Goal: Find specific page/section: Find specific page/section

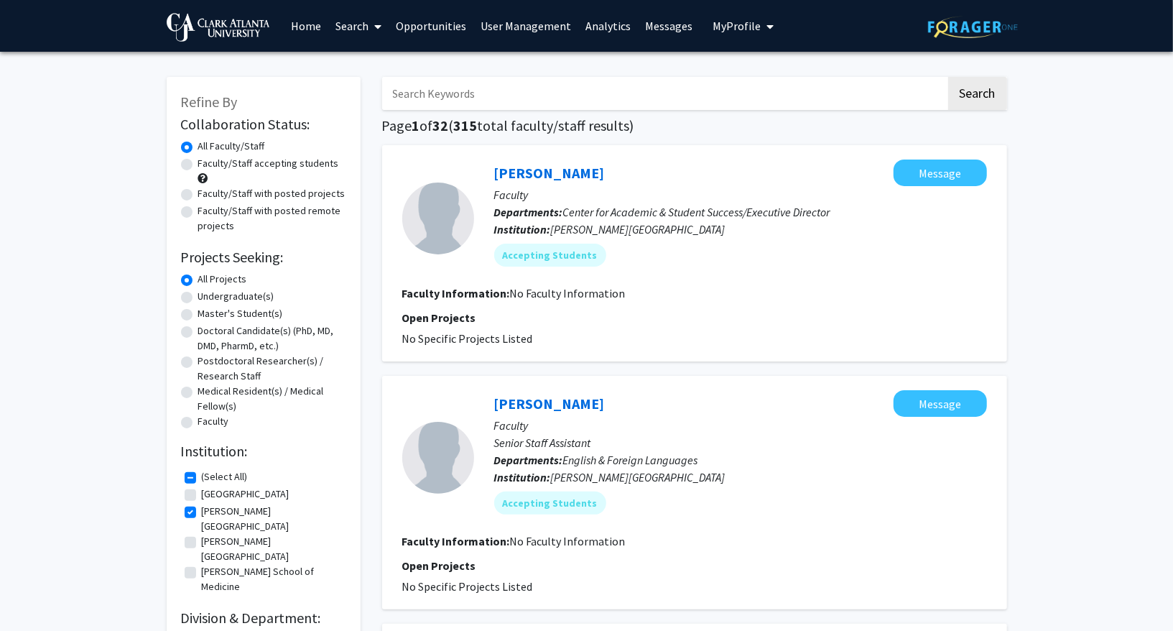
click at [580, 21] on link "Analytics" at bounding box center [608, 26] width 60 height 50
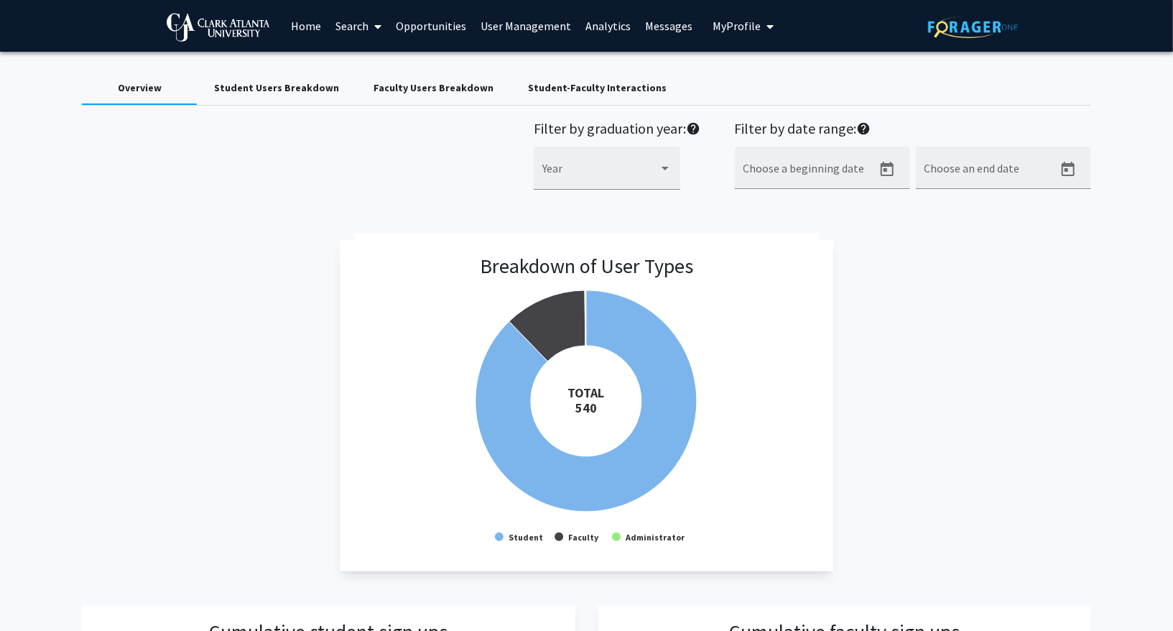
click at [746, 22] on span "My Profile" at bounding box center [737, 26] width 48 height 14
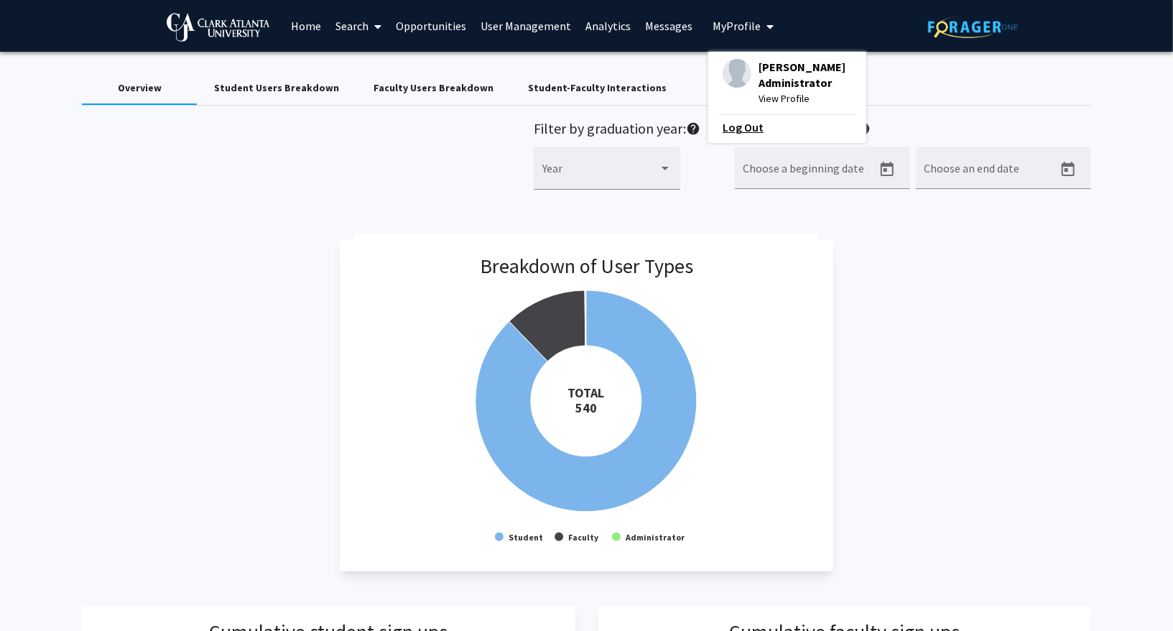
click at [736, 130] on link "Log Out" at bounding box center [787, 127] width 129 height 17
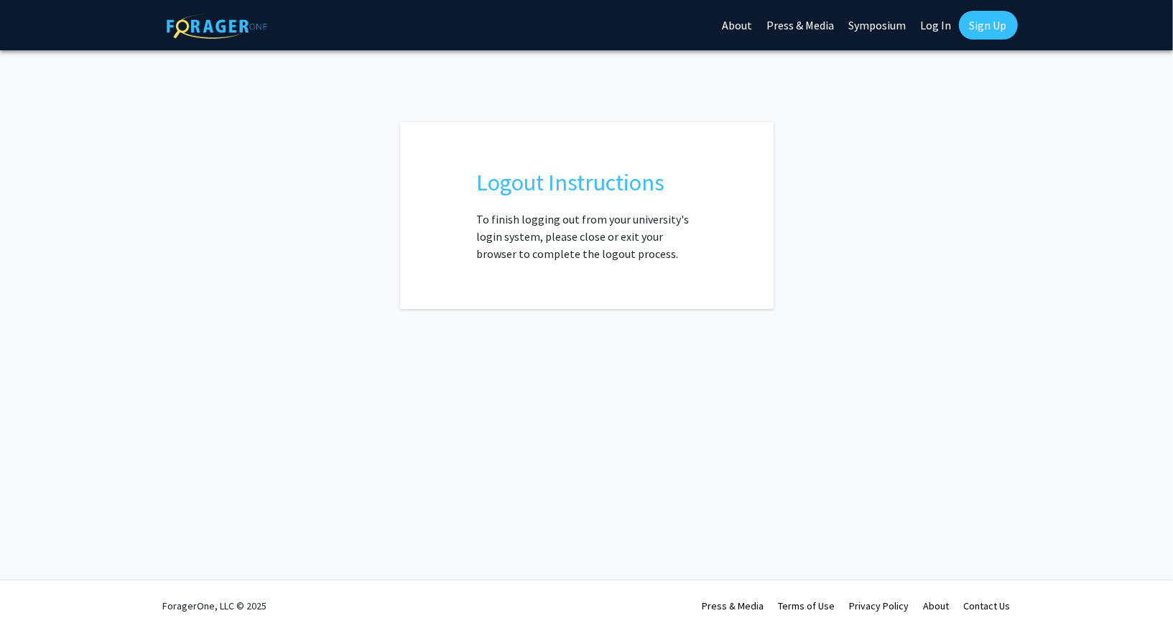
click at [940, 27] on link "Log In" at bounding box center [936, 25] width 45 height 50
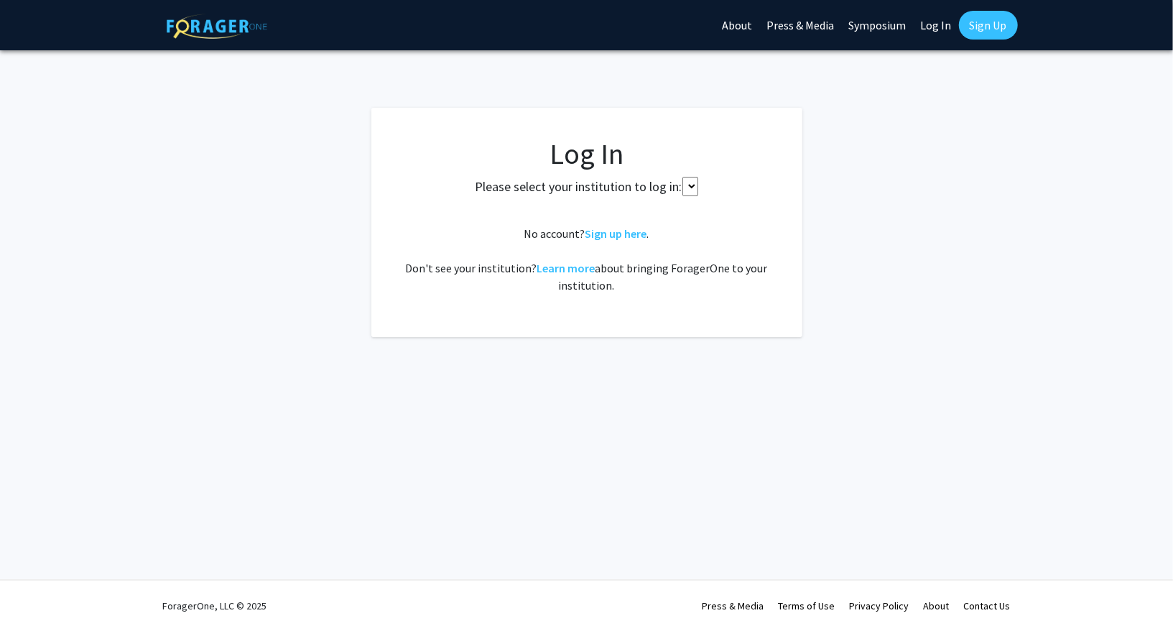
select select
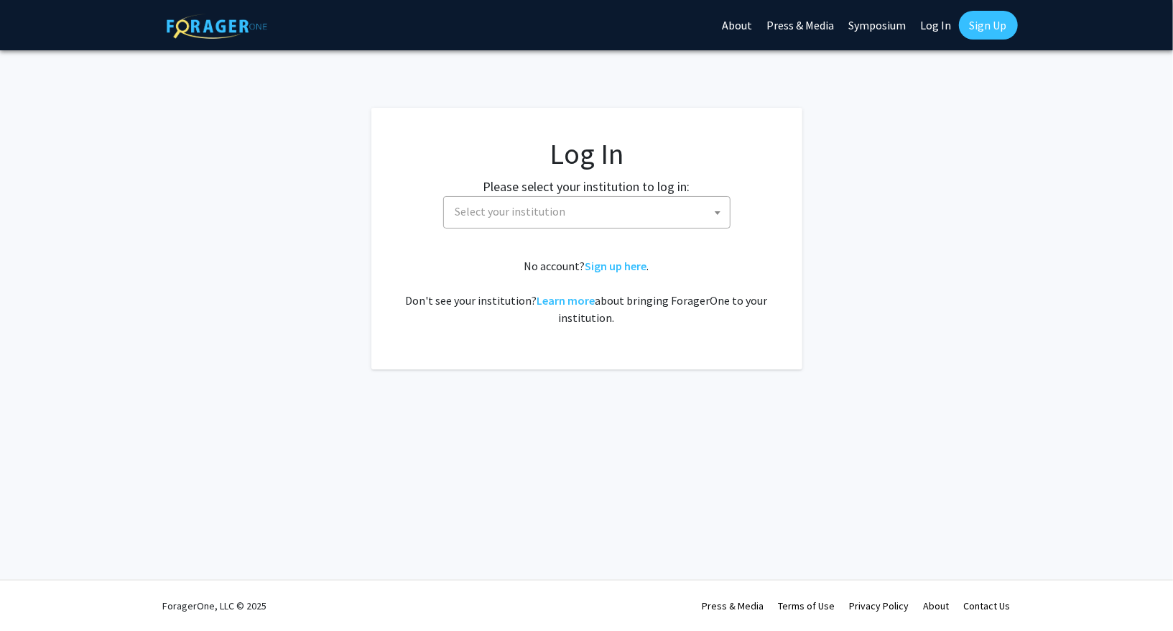
click at [529, 223] on span "Select your institution" at bounding box center [590, 211] width 280 height 29
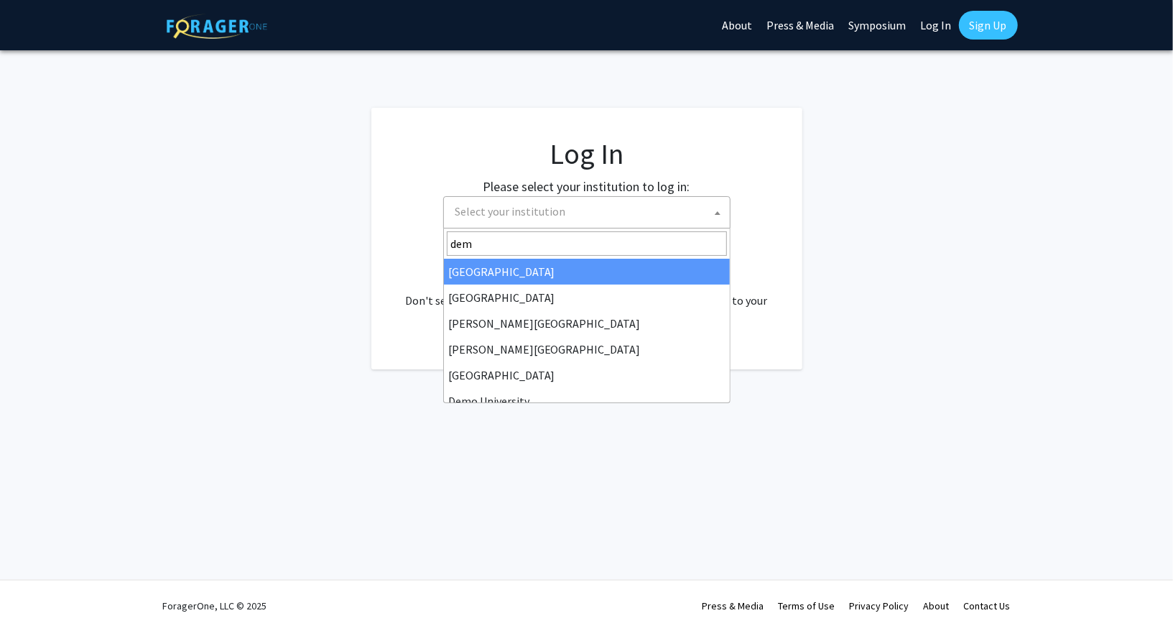
type input "demo"
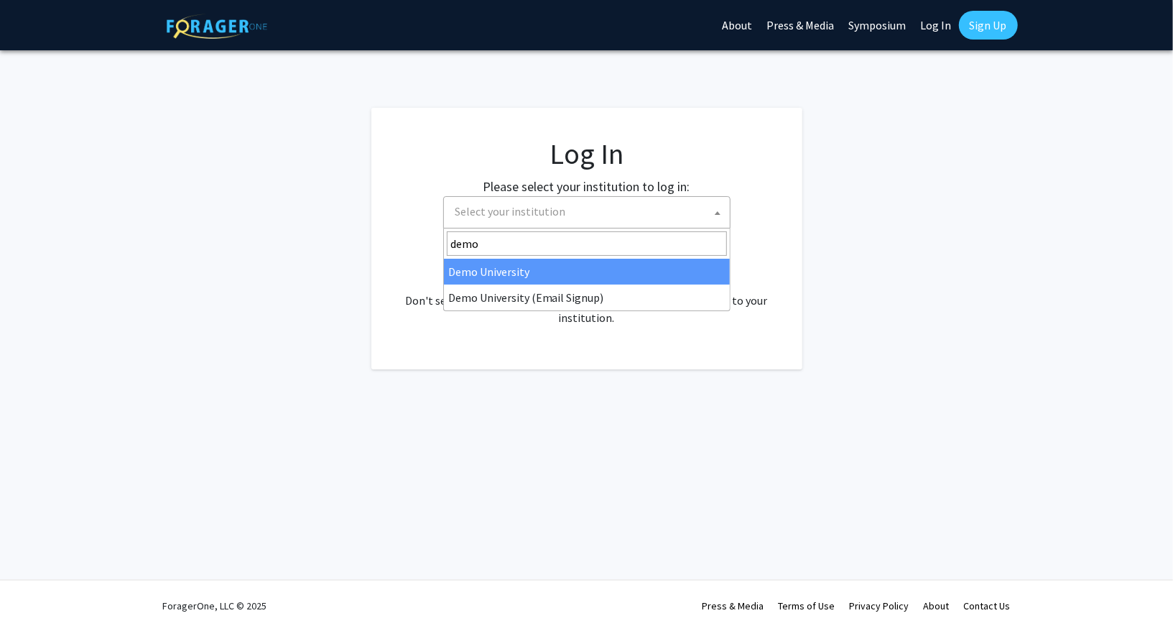
select select "8"
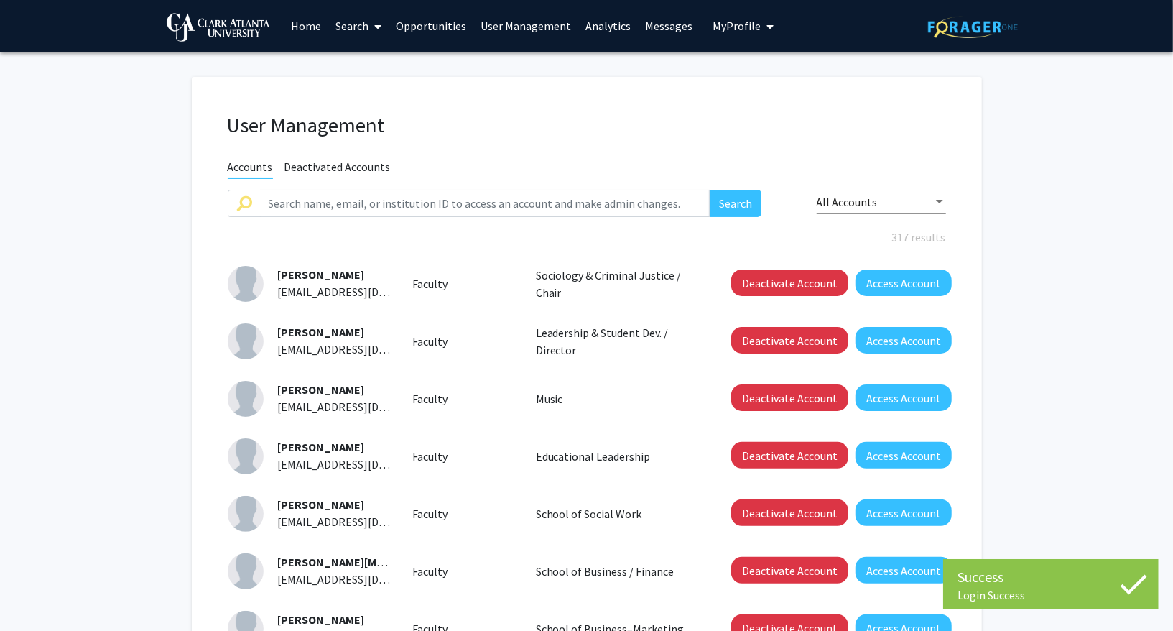
click at [436, 28] on link "Opportunities" at bounding box center [431, 26] width 85 height 50
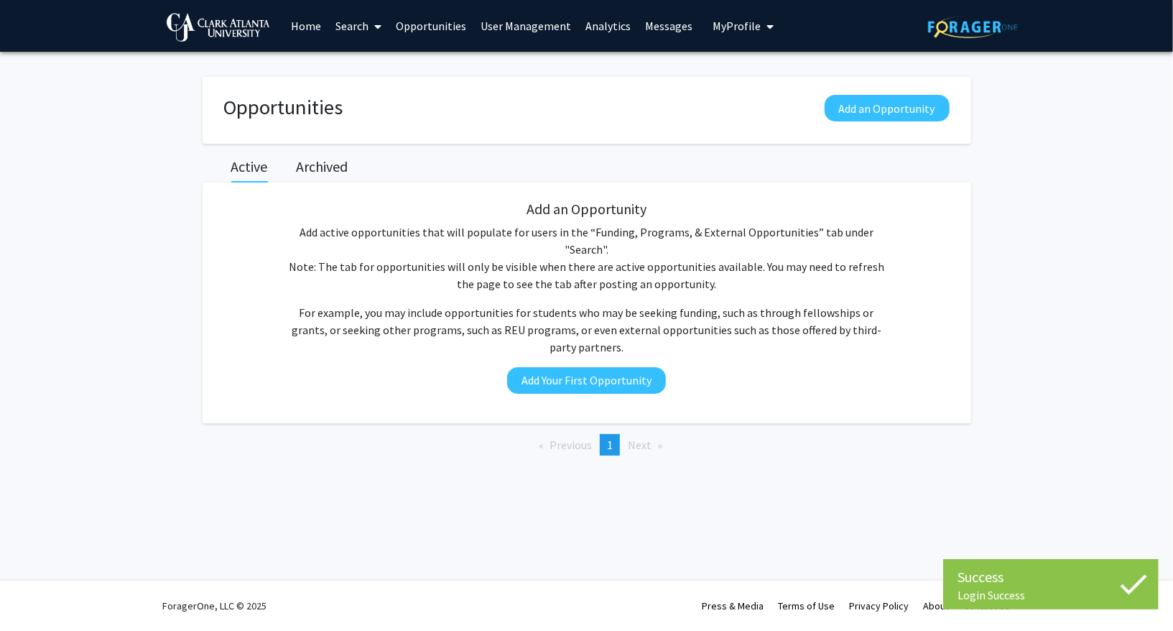
click at [516, 29] on link "User Management" at bounding box center [525, 26] width 105 height 50
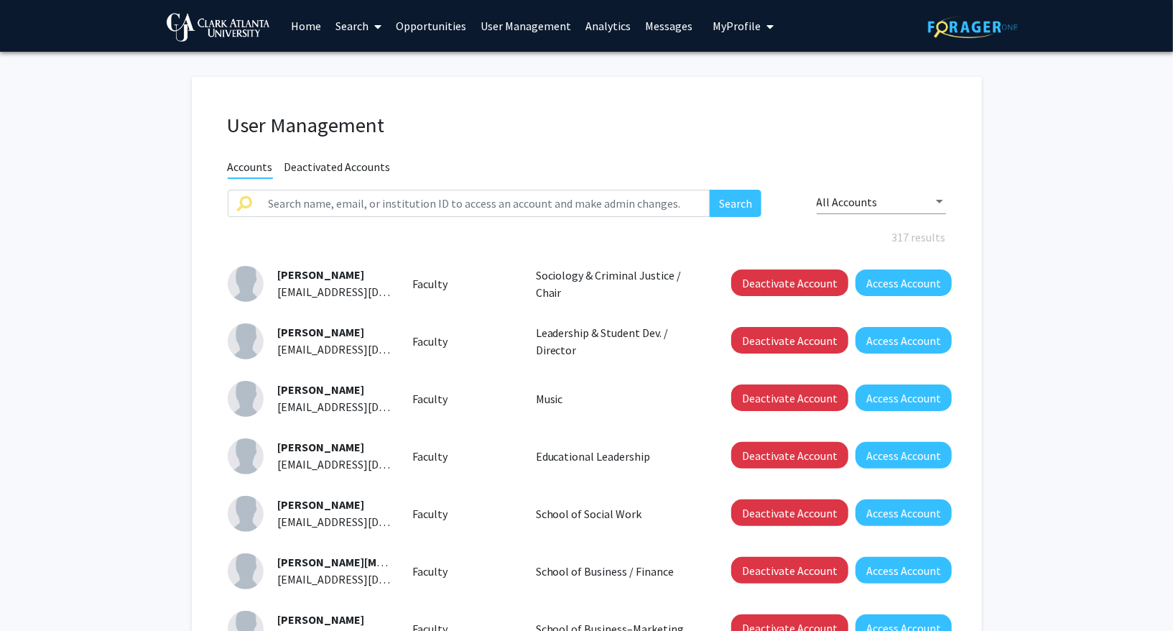
click at [601, 19] on link "Analytics" at bounding box center [608, 26] width 60 height 50
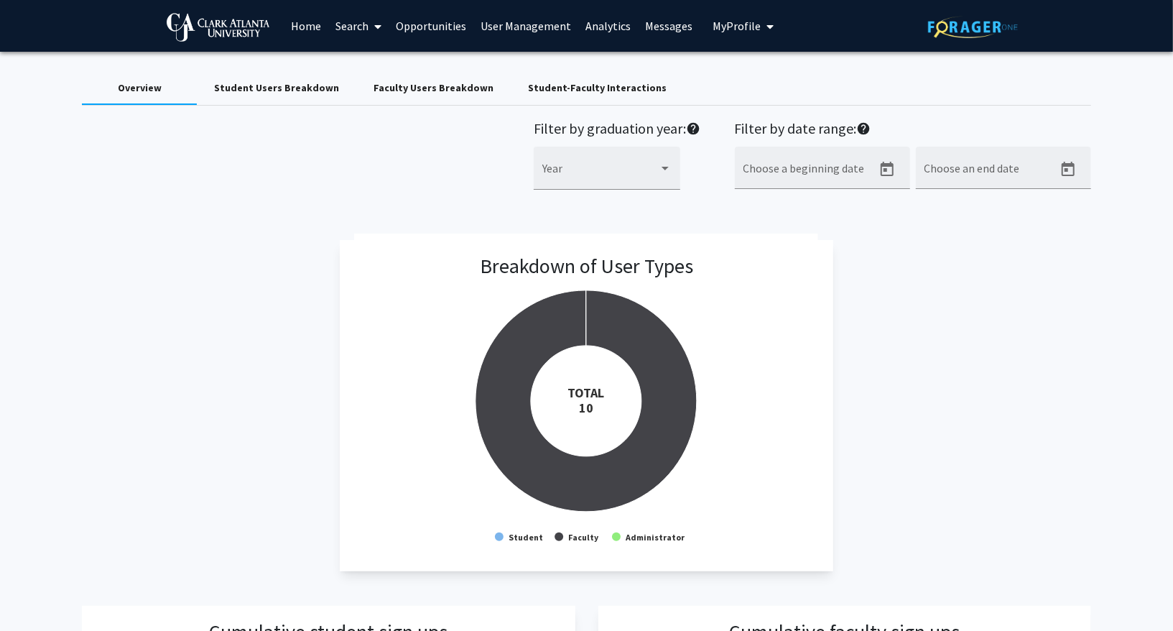
click at [309, 25] on link "Home" at bounding box center [306, 26] width 45 height 50
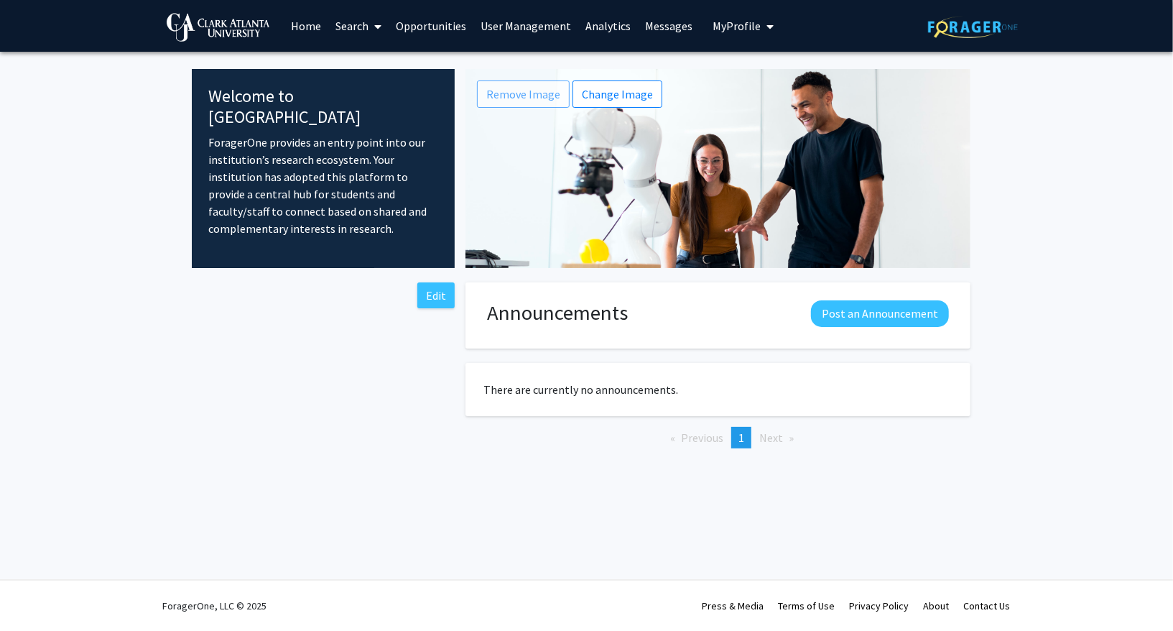
click at [356, 23] on link "Search" at bounding box center [358, 26] width 60 height 50
click at [360, 61] on span "Faculty/Staff" at bounding box center [381, 66] width 106 height 29
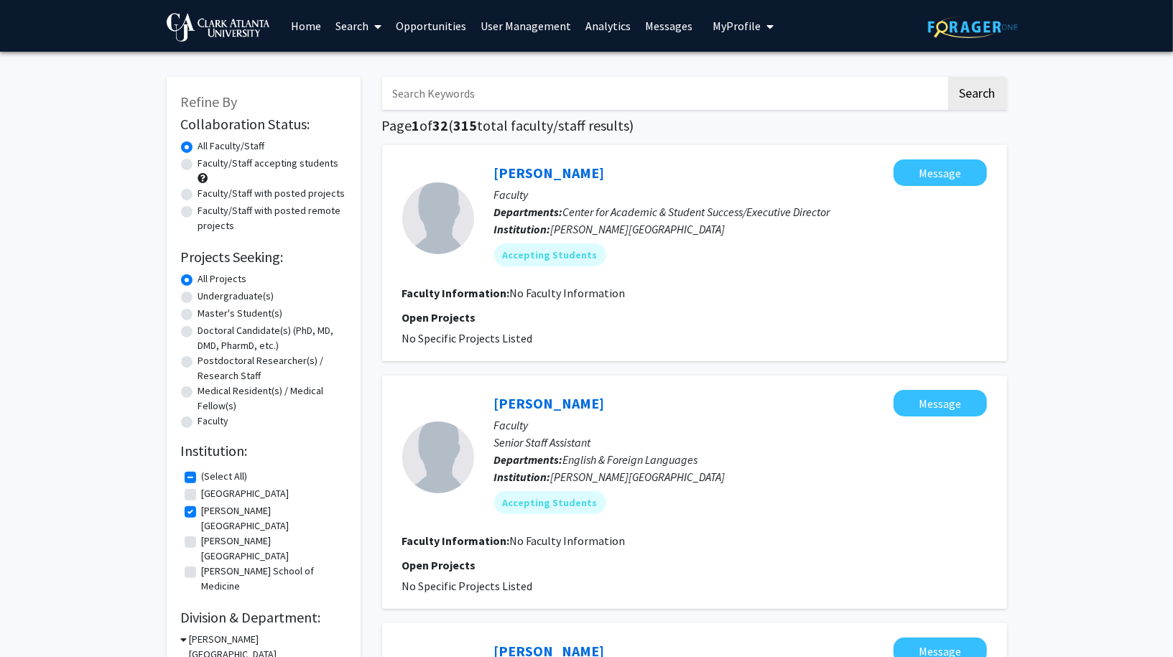
click at [501, 100] on input "Search Keywords" at bounding box center [664, 93] width 564 height 33
type input "[PERSON_NAME]"
click at [948, 77] on button "Search" at bounding box center [977, 93] width 59 height 33
checkbox input "false"
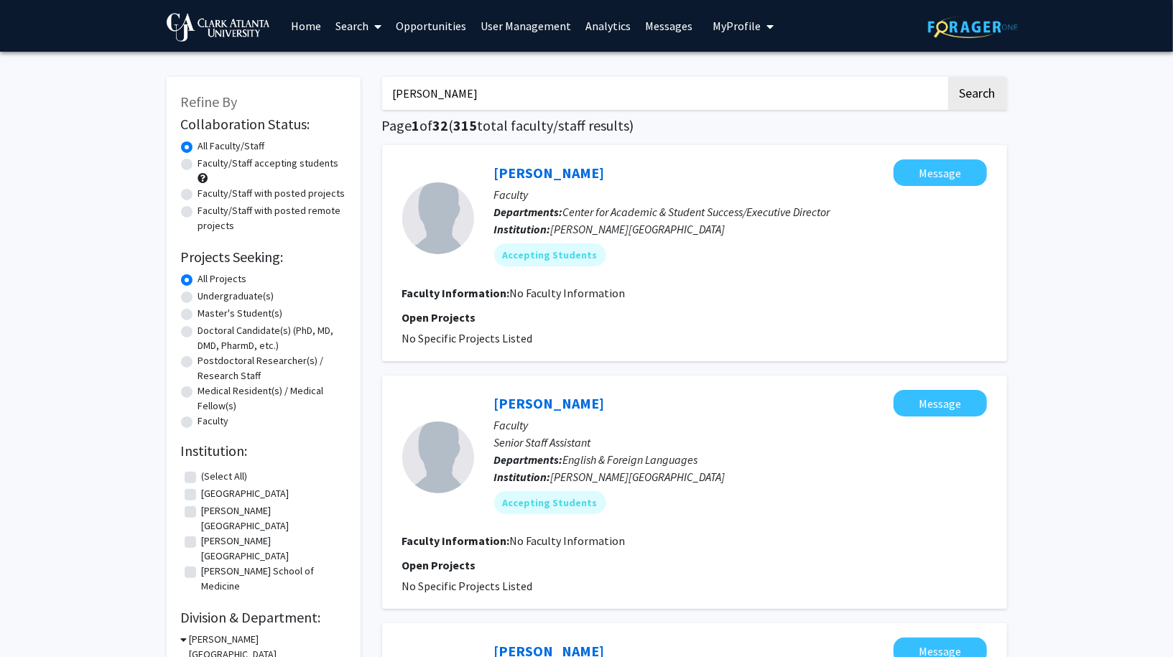
checkbox input "false"
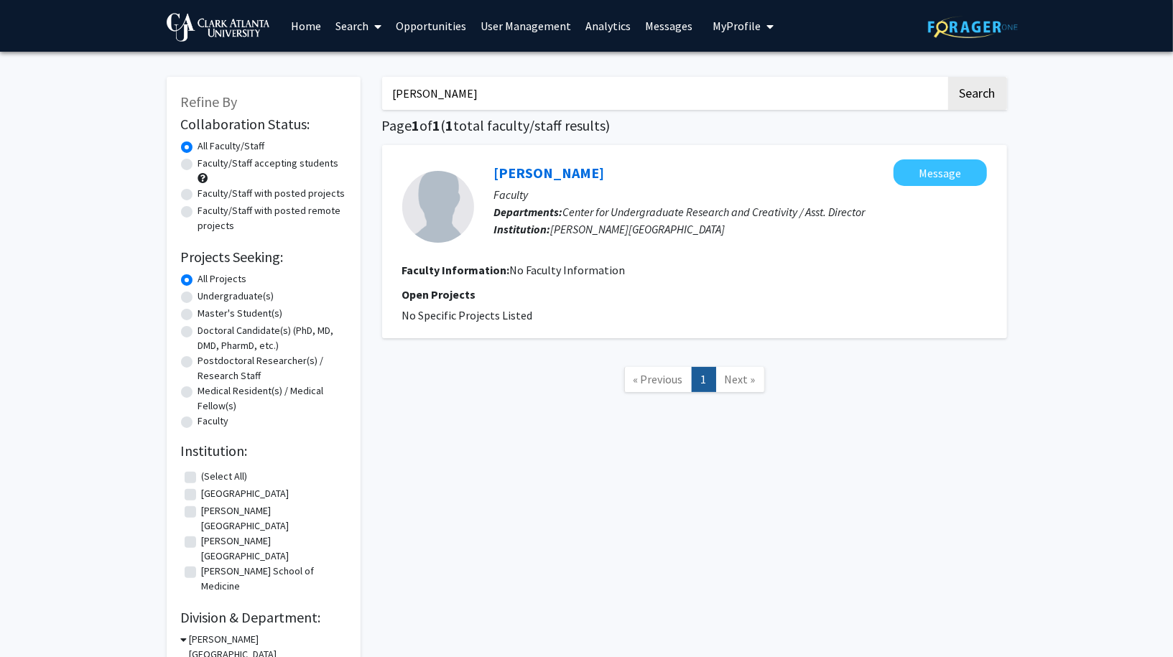
click at [672, 208] on span "Center for Undergraduate Research and Creativity / Asst. Director" at bounding box center [714, 212] width 302 height 14
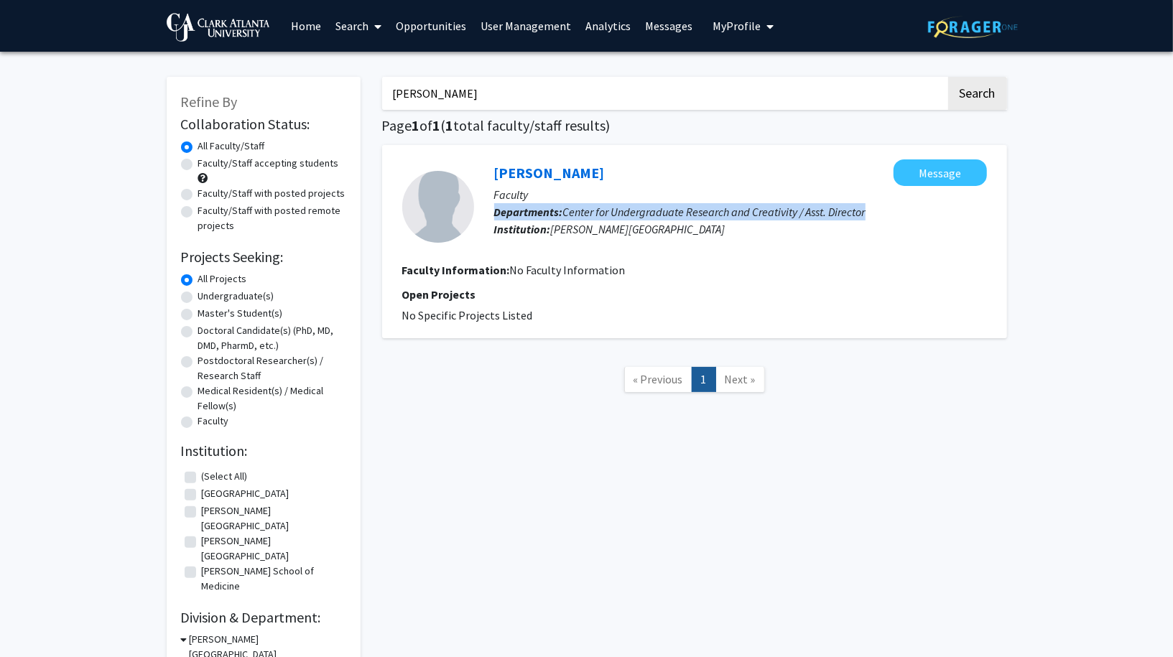
click at [672, 208] on span "Center for Undergraduate Research and Creativity / Asst. Director" at bounding box center [714, 212] width 302 height 14
click at [625, 236] on span "[PERSON_NAME][GEOGRAPHIC_DATA]" at bounding box center [638, 229] width 175 height 14
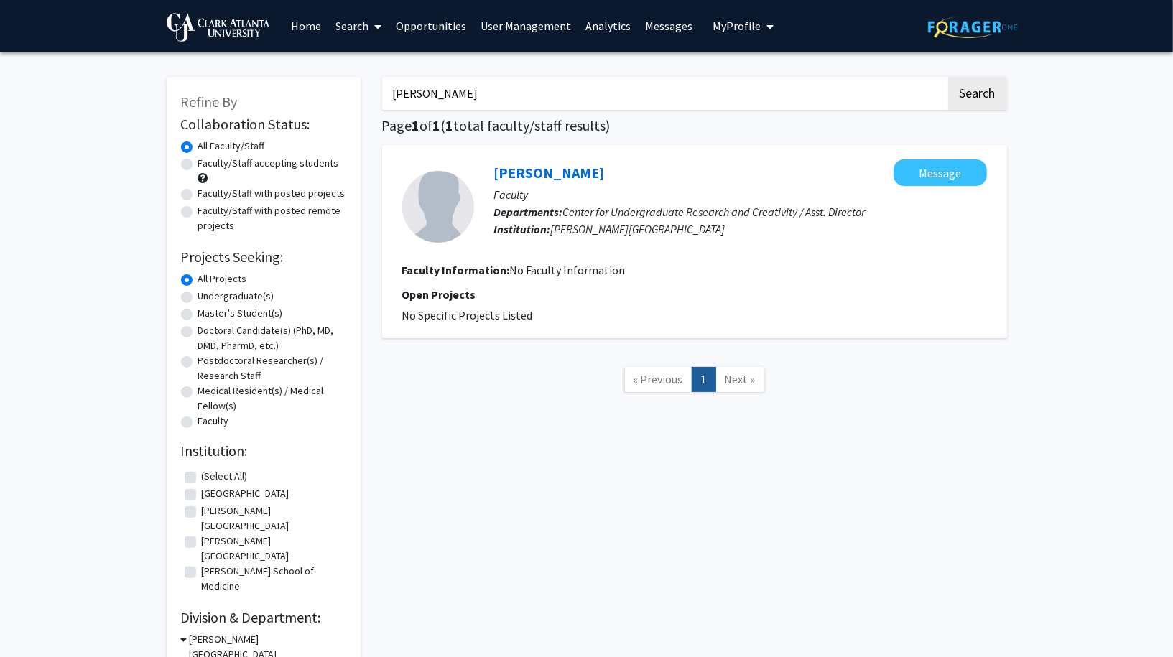
click at [625, 236] on span "[PERSON_NAME][GEOGRAPHIC_DATA]" at bounding box center [638, 229] width 175 height 14
click at [550, 174] on link "[PERSON_NAME]" at bounding box center [549, 173] width 111 height 18
click at [351, 23] on link "Search" at bounding box center [358, 26] width 60 height 50
click at [367, 62] on span "Faculty/Staff" at bounding box center [381, 66] width 106 height 29
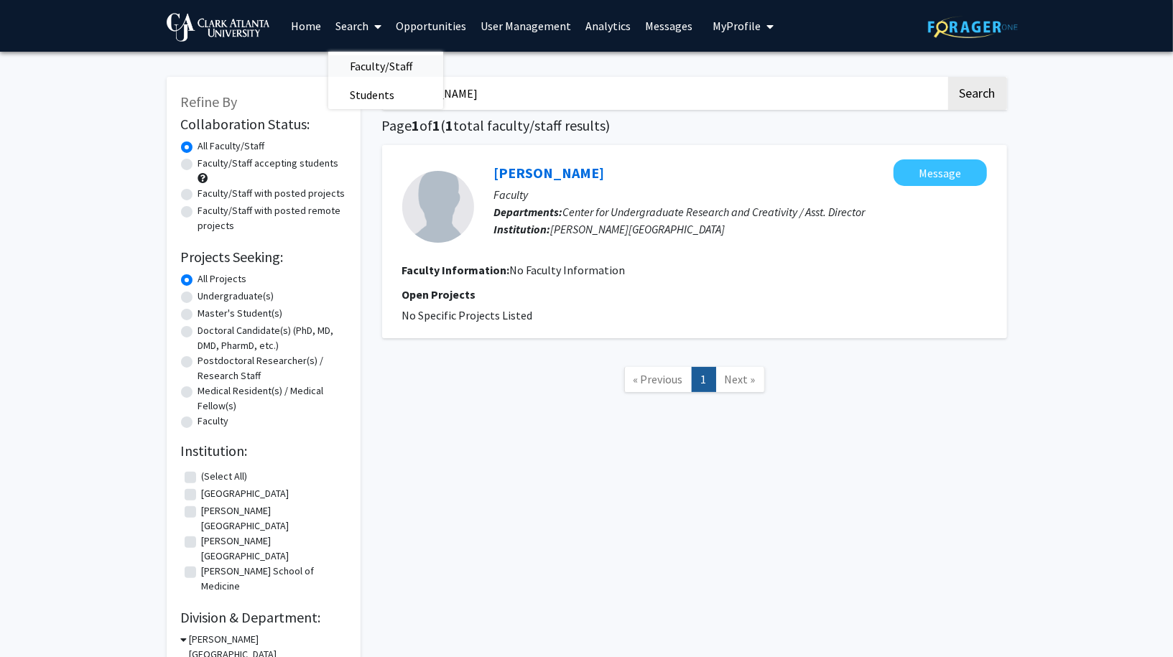
checkbox input "false"
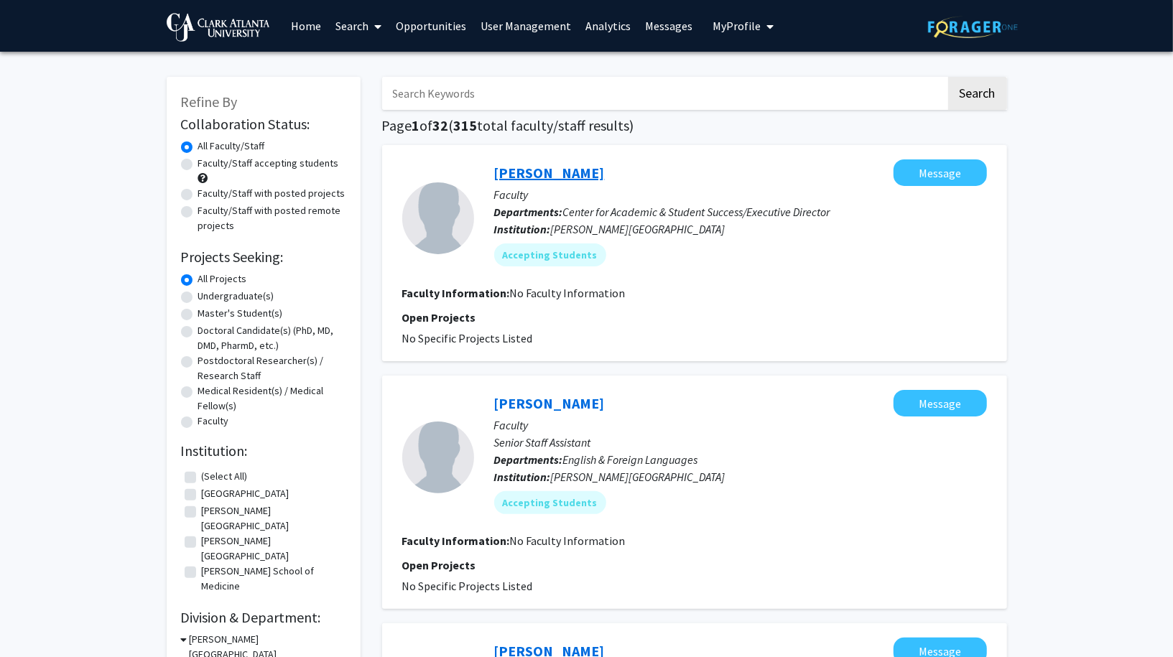
click at [550, 171] on link "[PERSON_NAME]" at bounding box center [549, 173] width 111 height 18
click at [726, 356] on div "[PERSON_NAME] Message Faculty Departments: Center for Academic & Student Succes…" at bounding box center [694, 253] width 625 height 216
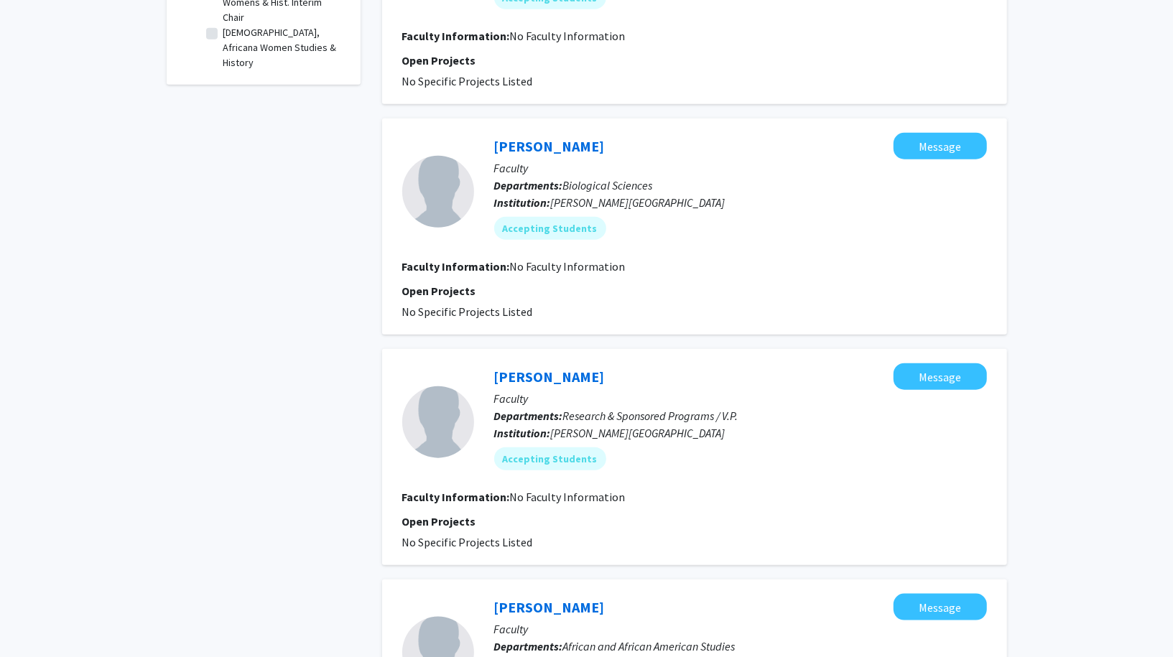
scroll to position [738, 0]
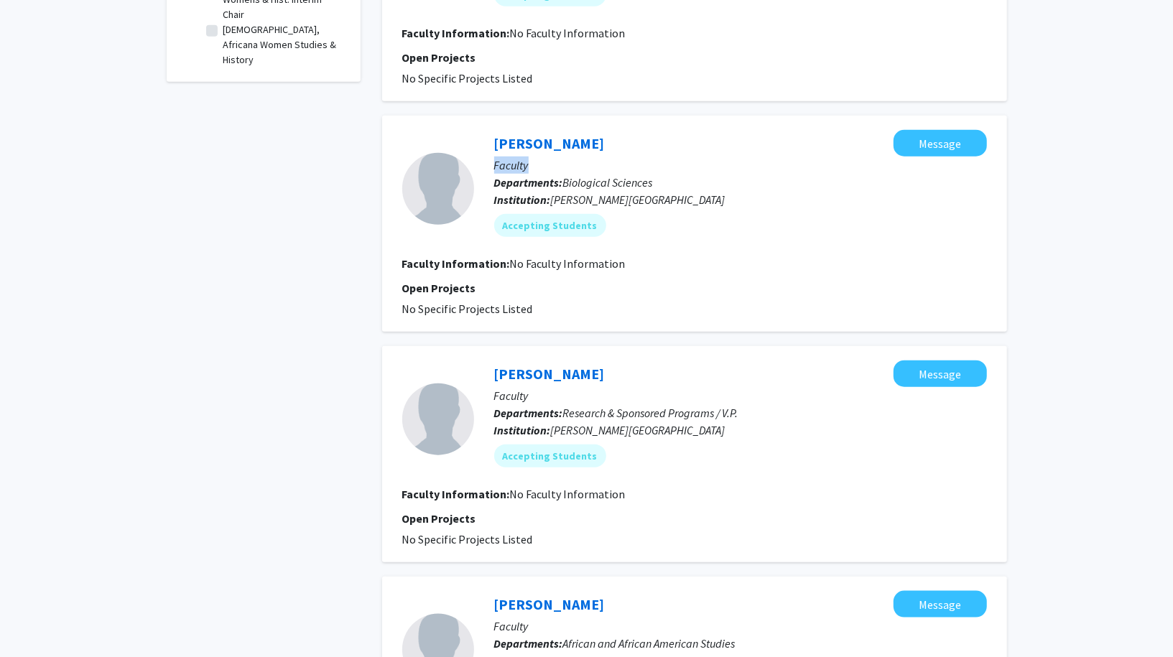
drag, startPoint x: 530, startPoint y: 166, endPoint x: 493, endPoint y: 164, distance: 36.7
click at [494, 164] on p "Faculty" at bounding box center [740, 165] width 493 height 17
click at [603, 188] on span "Biological Sciences" at bounding box center [608, 182] width 90 height 14
drag, startPoint x: 564, startPoint y: 180, endPoint x: 662, endPoint y: 183, distance: 97.7
click at [662, 183] on p "Departments: Biological Sciences" at bounding box center [740, 182] width 493 height 17
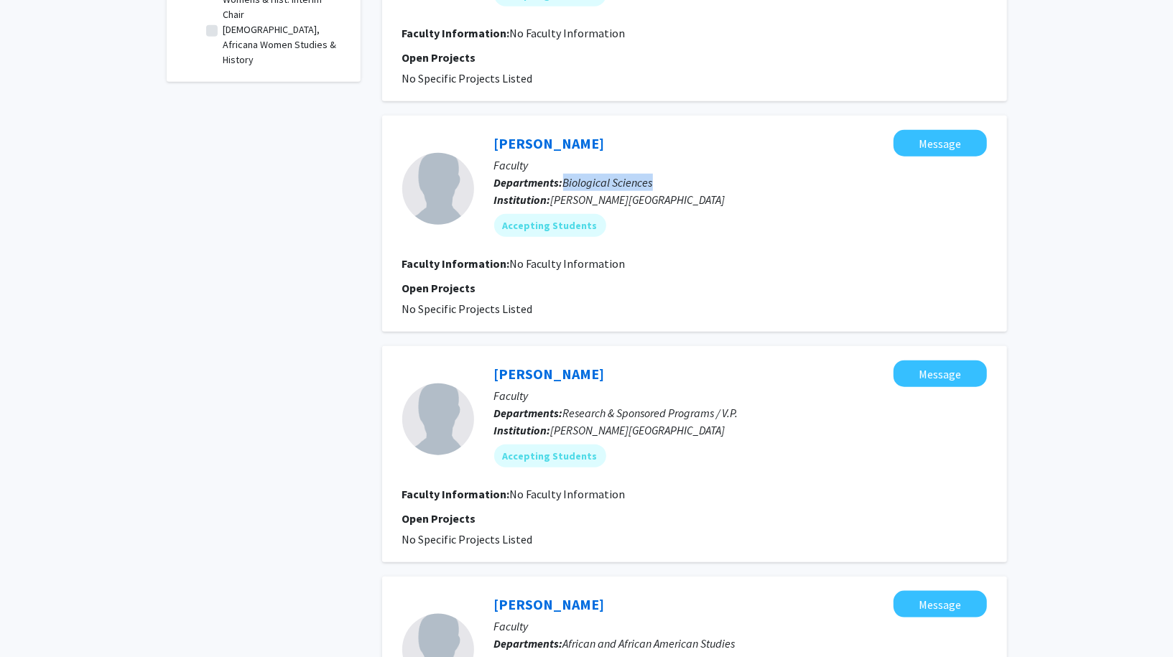
click at [683, 193] on p "Institution: [PERSON_NAME][GEOGRAPHIC_DATA]" at bounding box center [740, 199] width 493 height 17
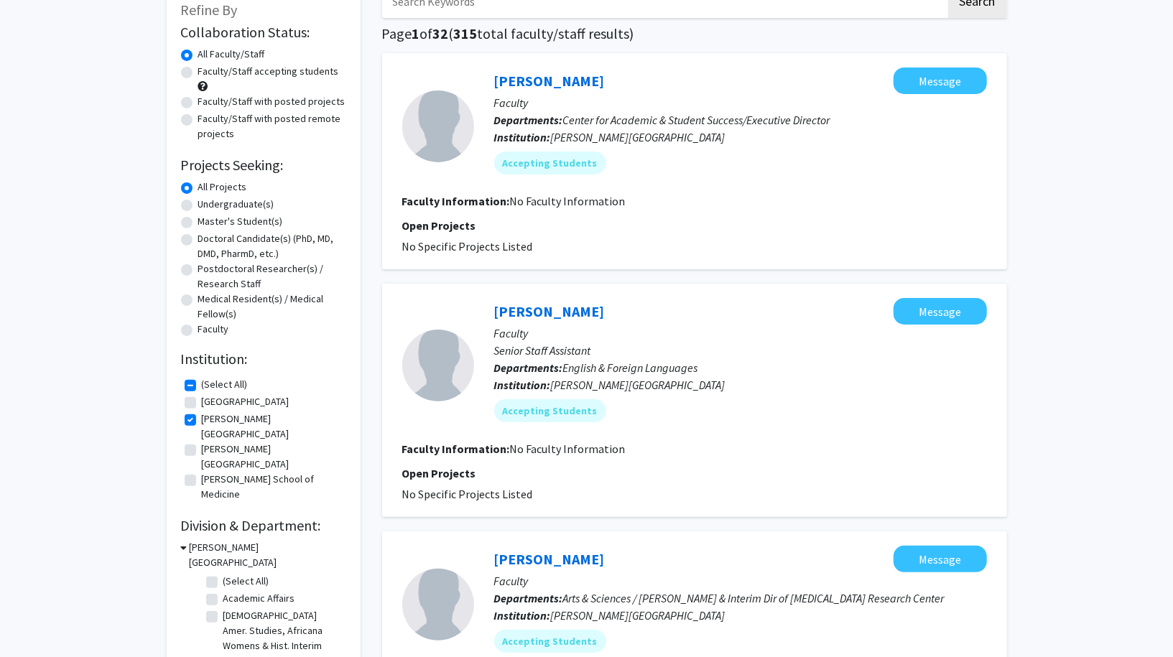
scroll to position [0, 0]
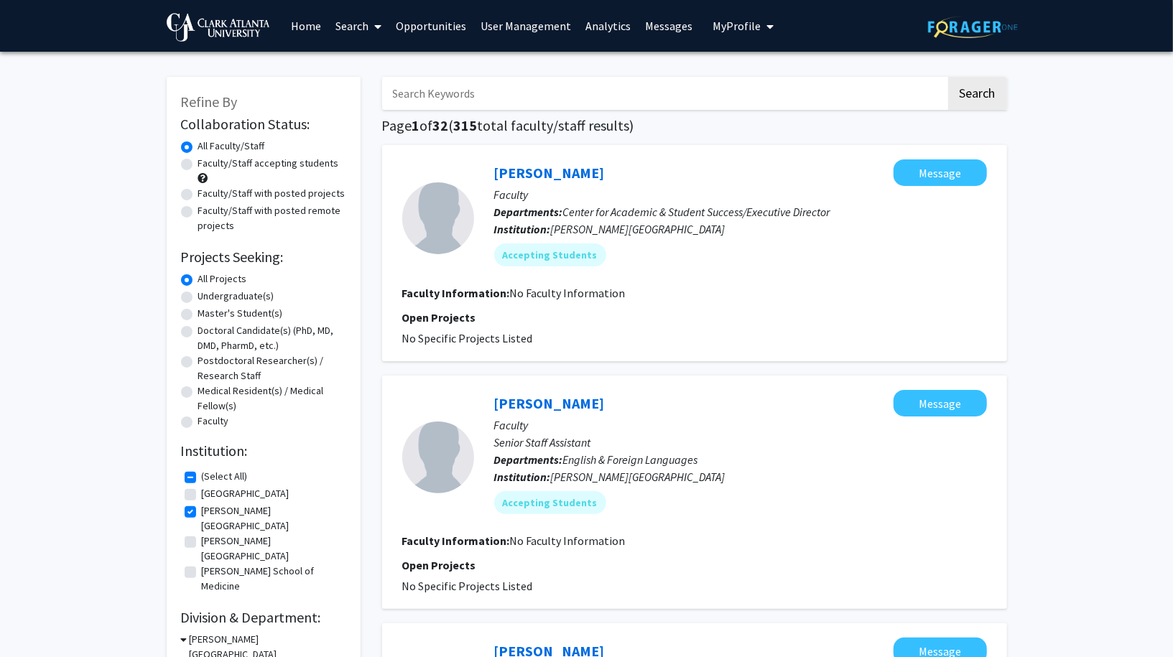
click at [363, 24] on link "Search" at bounding box center [358, 26] width 60 height 50
click at [302, 24] on link "Home" at bounding box center [306, 26] width 45 height 50
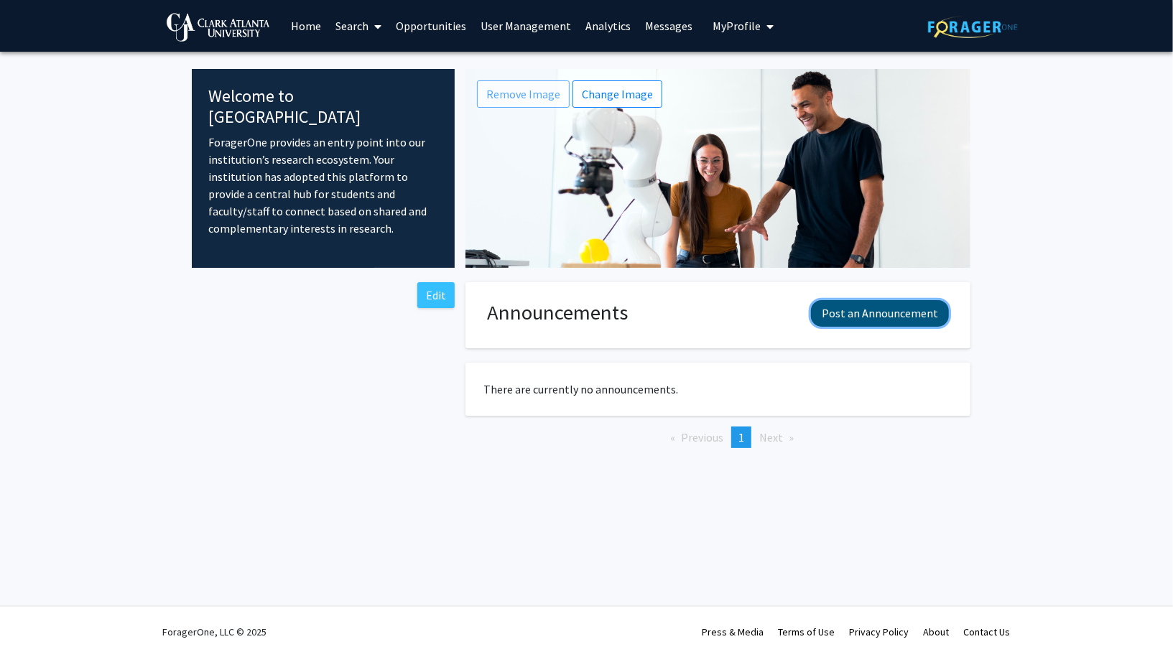
click at [899, 315] on button "Post an Announcement" at bounding box center [880, 313] width 138 height 27
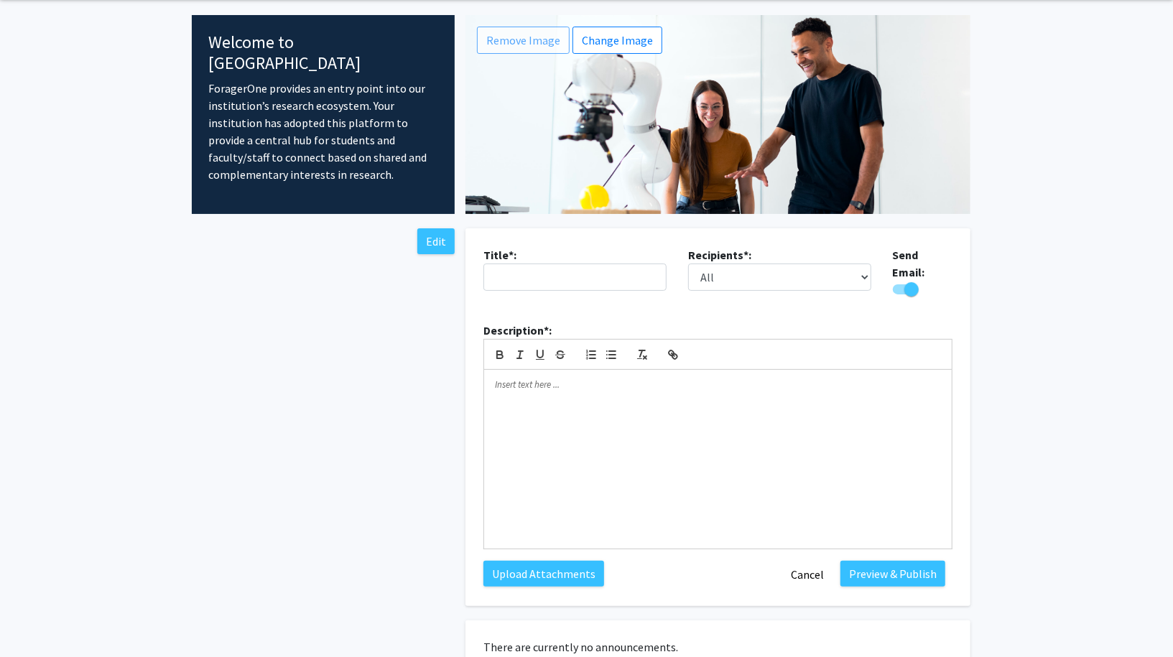
scroll to position [56, 0]
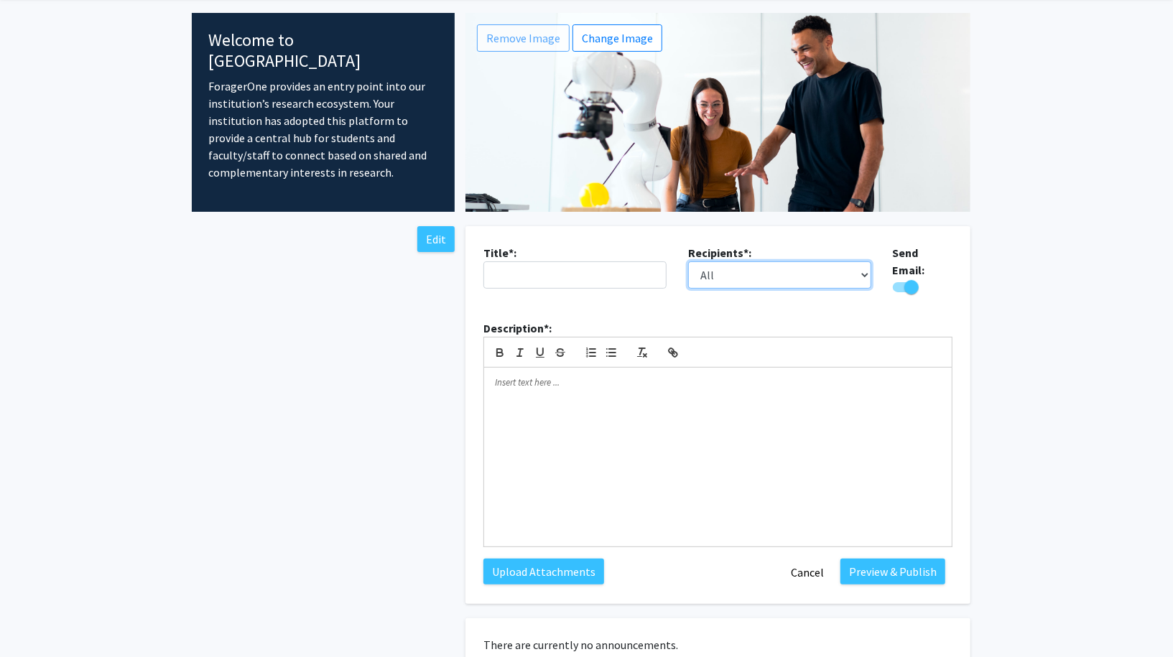
click at [816, 272] on select "All Faculty Students" at bounding box center [779, 274] width 183 height 27
click at [807, 559] on button "Cancel" at bounding box center [808, 572] width 52 height 27
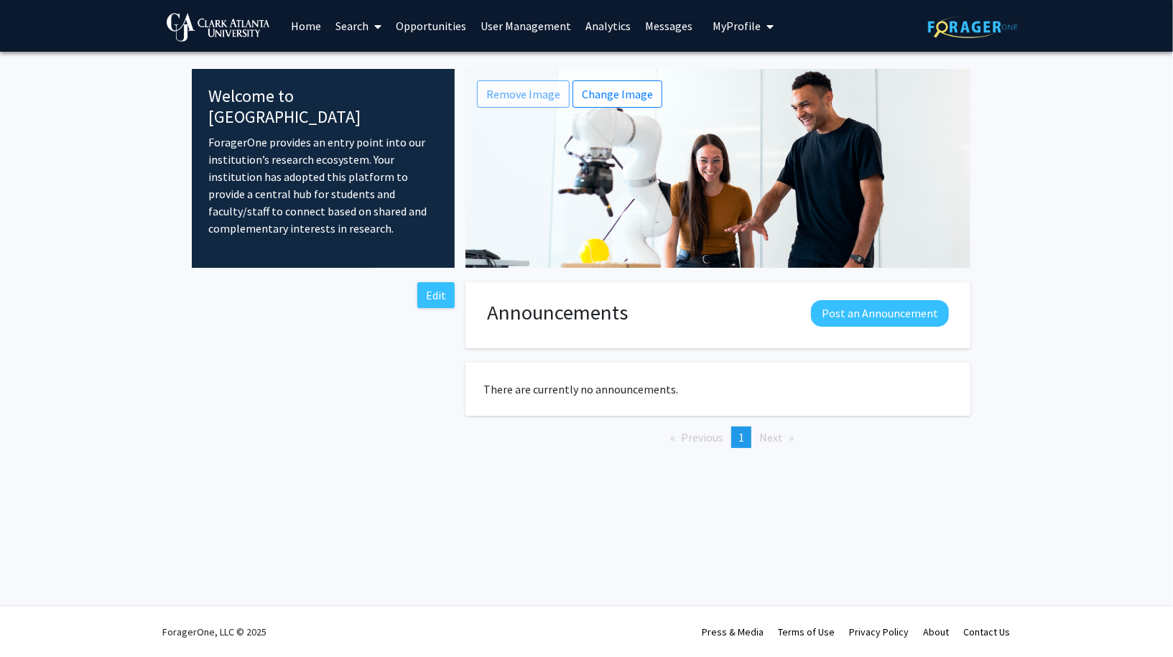
click at [376, 23] on icon at bounding box center [377, 26] width 7 height 11
click at [452, 27] on link "Opportunities" at bounding box center [431, 26] width 85 height 50
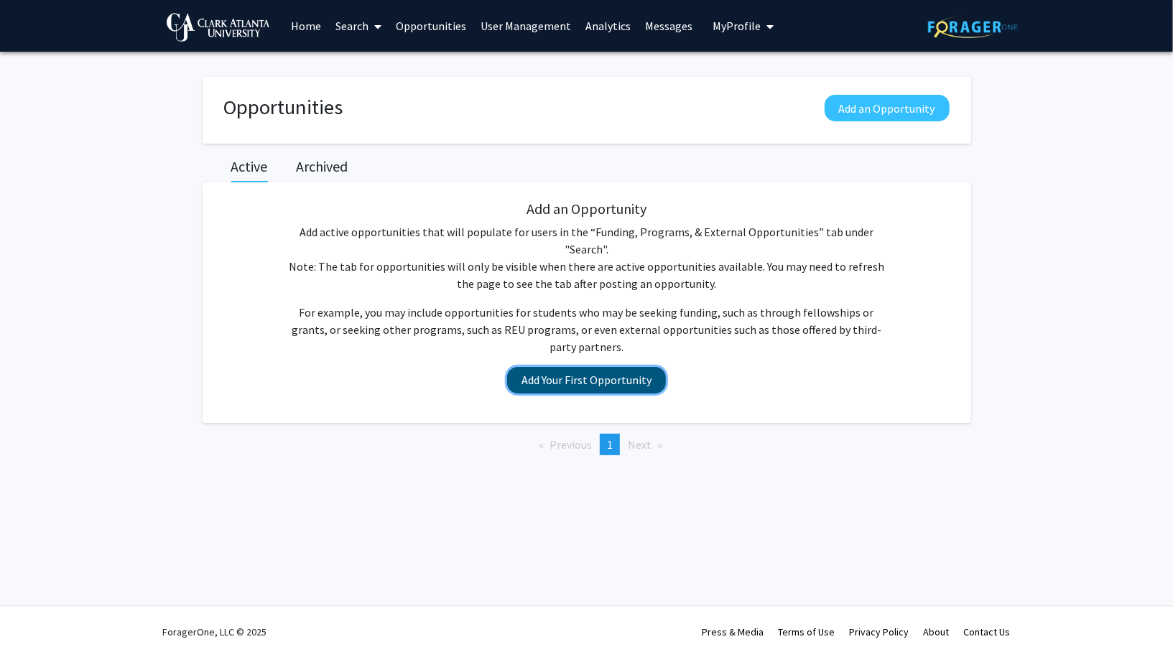
click at [609, 367] on button "Add Your First Opportunity" at bounding box center [586, 380] width 159 height 27
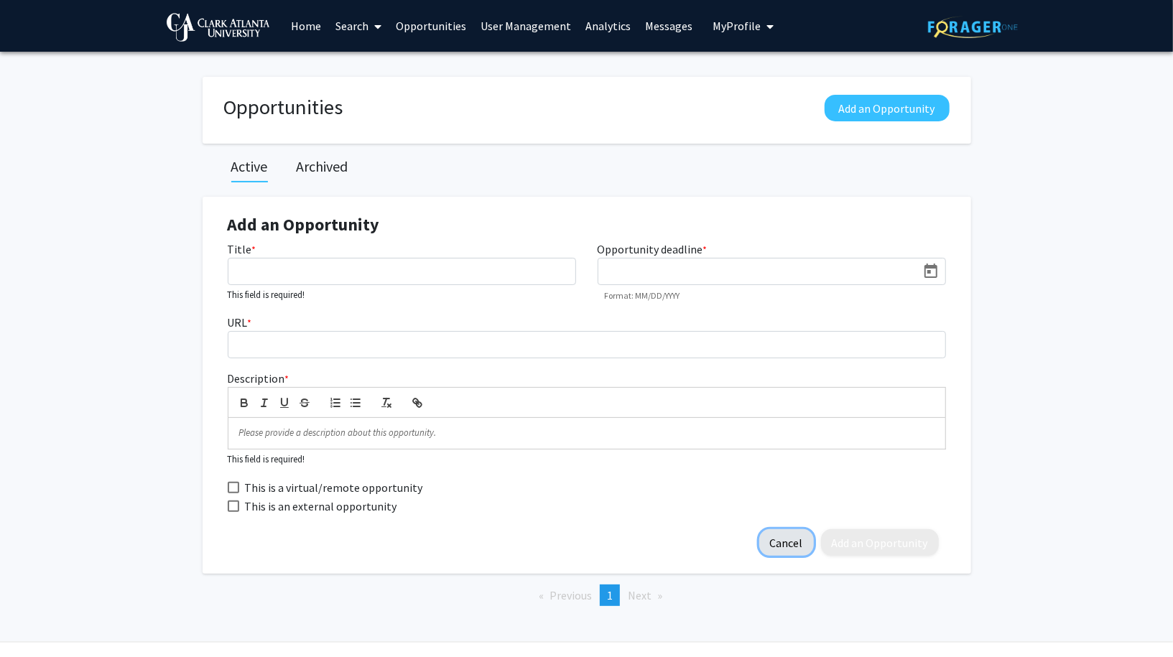
click at [796, 538] on button "Cancel" at bounding box center [786, 542] width 55 height 27
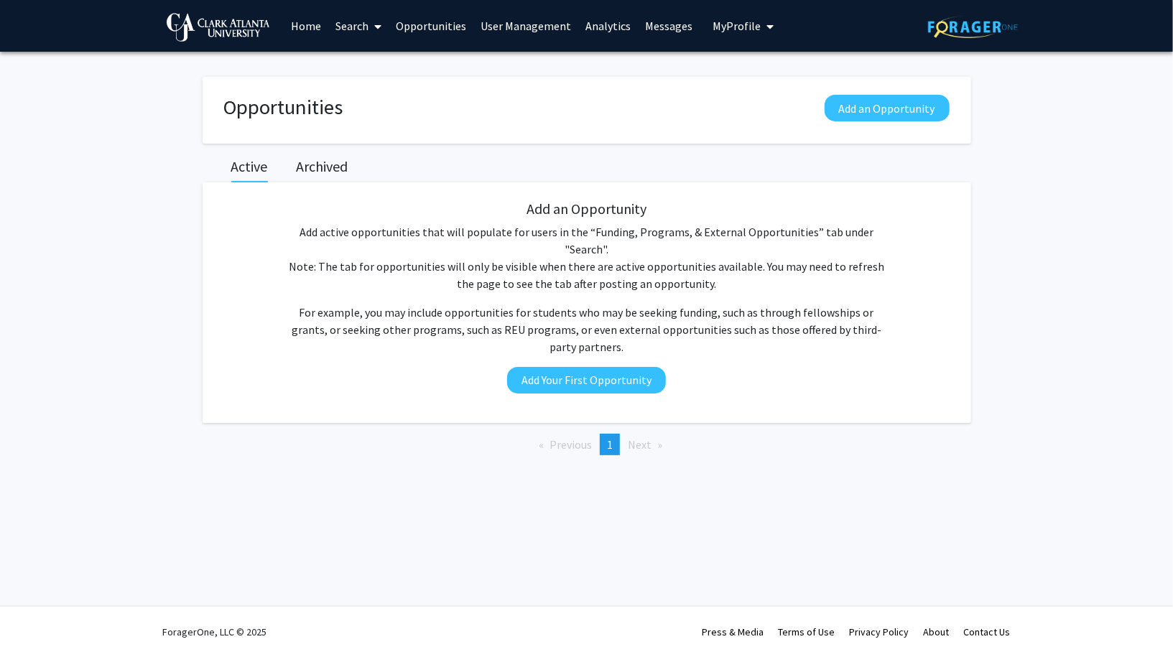
click at [503, 26] on link "User Management" at bounding box center [525, 26] width 105 height 50
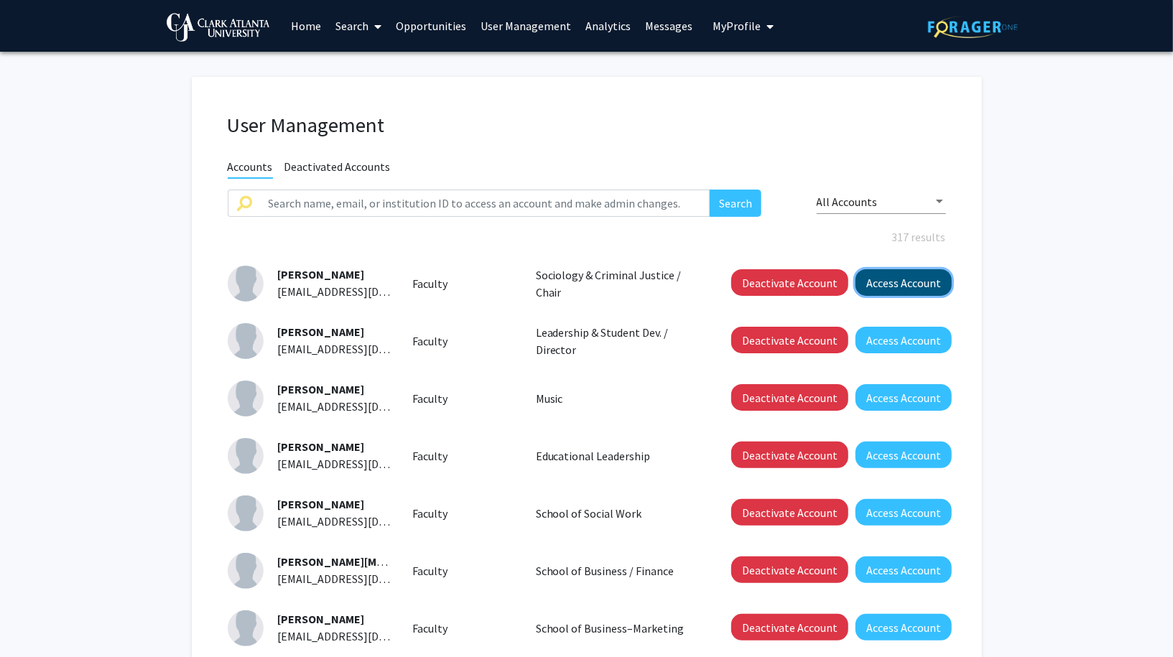
click at [904, 271] on button "Access Account" at bounding box center [904, 282] width 96 height 27
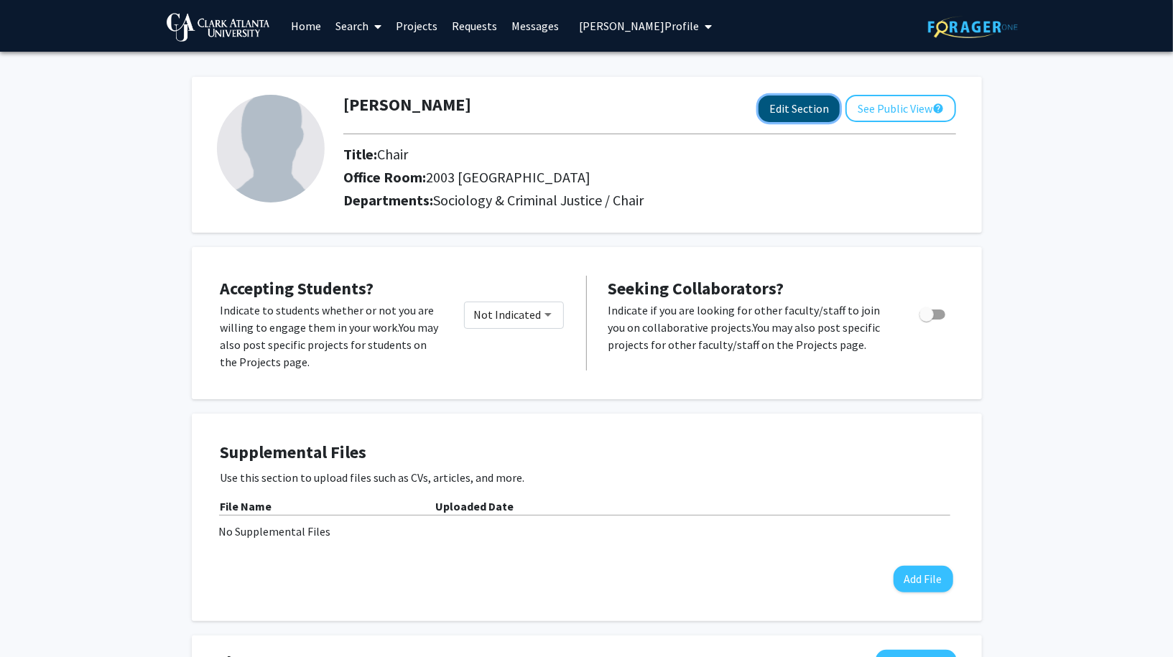
click at [805, 106] on button "Edit Section" at bounding box center [799, 109] width 81 height 27
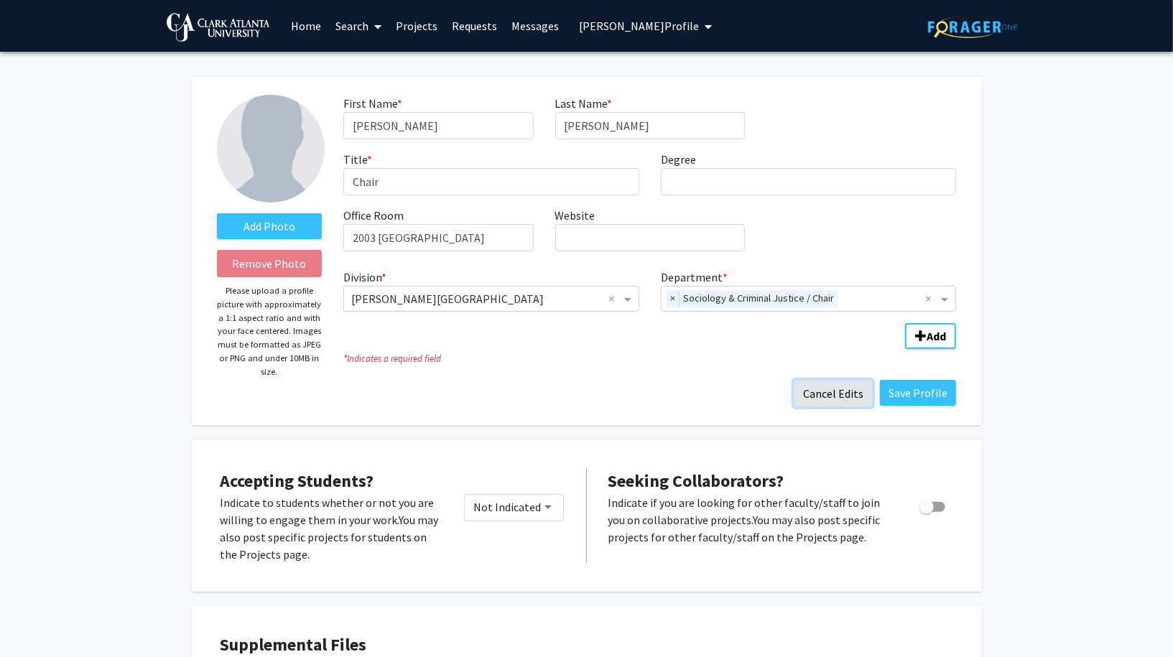
click at [819, 391] on button "Cancel Edits" at bounding box center [833, 393] width 79 height 27
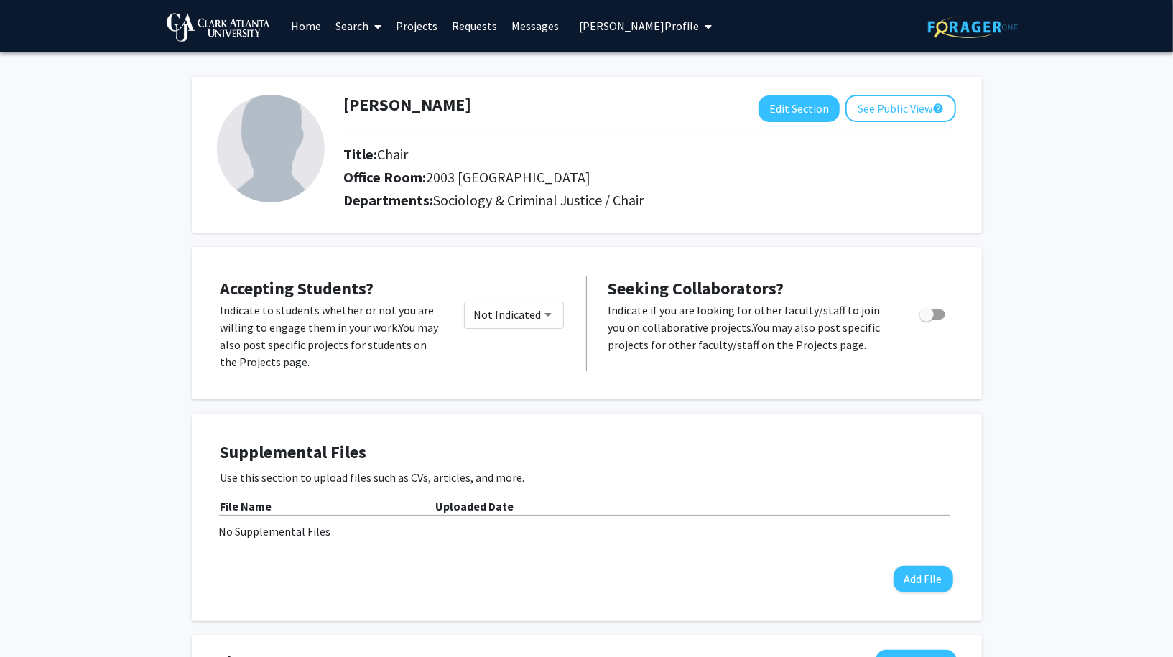
click at [687, 23] on span "[PERSON_NAME] Profile" at bounding box center [639, 26] width 120 height 14
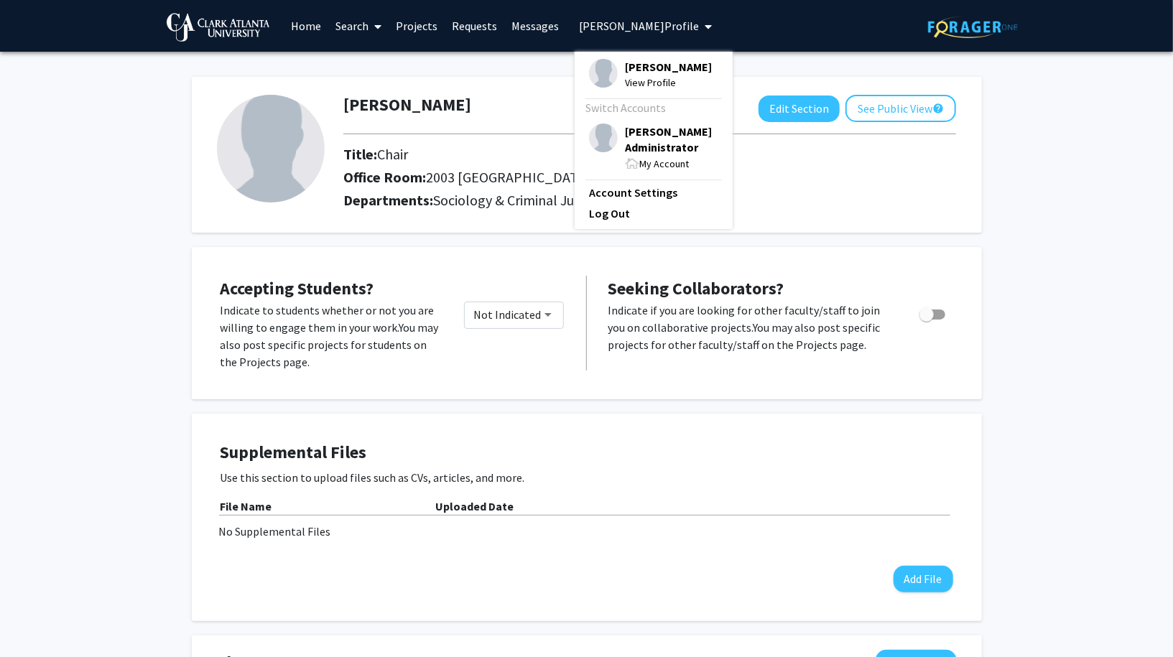
click at [671, 140] on span "[PERSON_NAME] Administrator" at bounding box center [671, 140] width 93 height 32
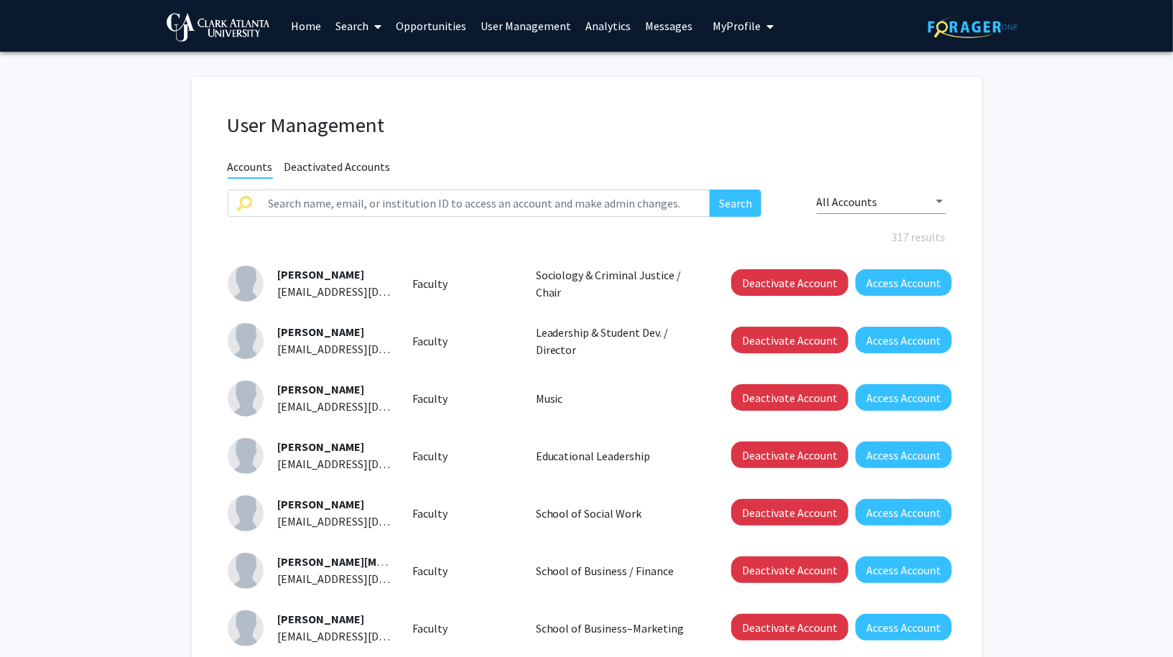
click at [597, 20] on link "Analytics" at bounding box center [608, 26] width 60 height 50
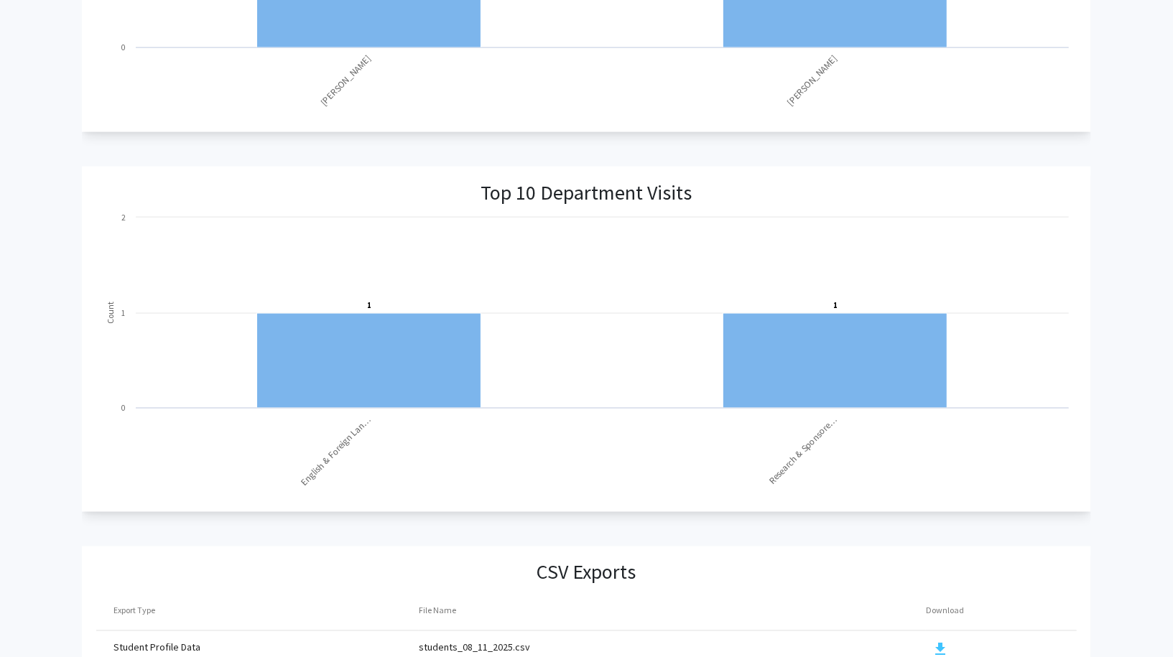
scroll to position [1425, 0]
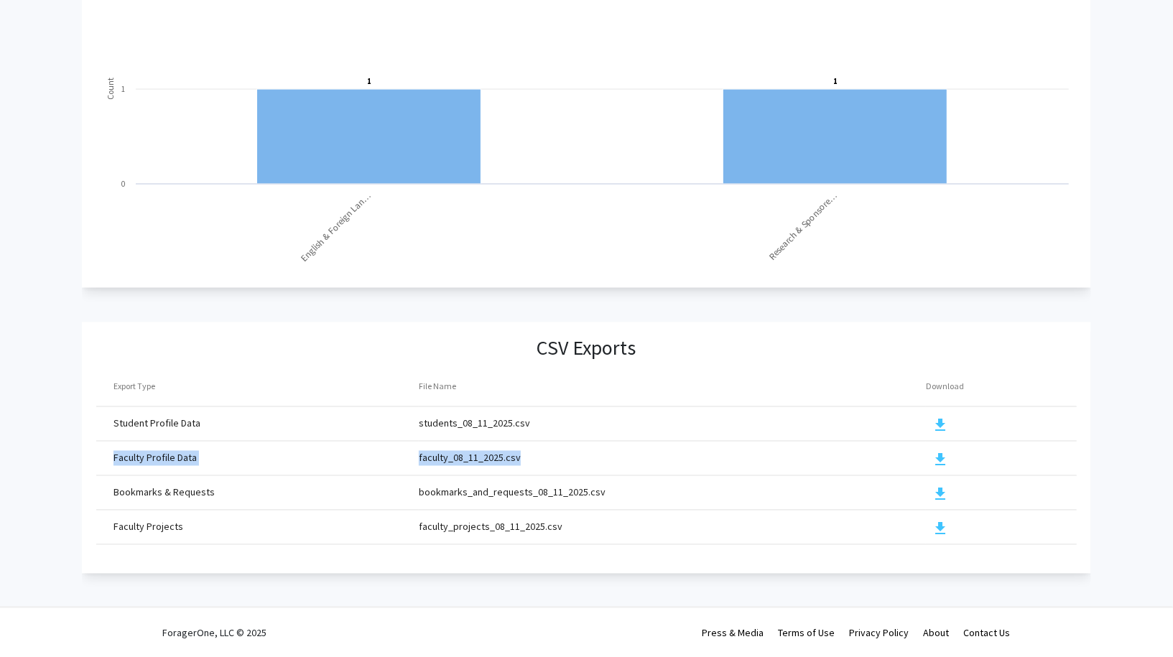
drag, startPoint x: 113, startPoint y: 456, endPoint x: 537, endPoint y: 465, distance: 423.2
click at [537, 465] on tr "Faculty Profile Data faculty_08_11_2025.csv download" at bounding box center [586, 459] width 980 height 34
click at [517, 460] on td "faculty_08_11_2025.csv" at bounding box center [673, 459] width 508 height 34
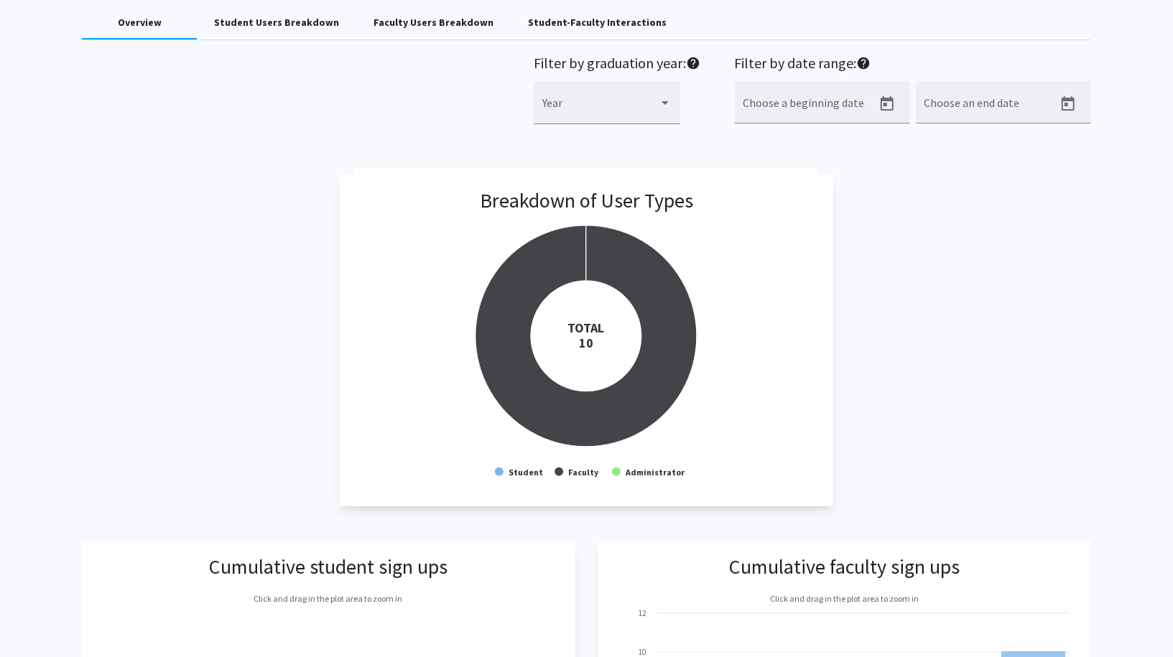
scroll to position [0, 0]
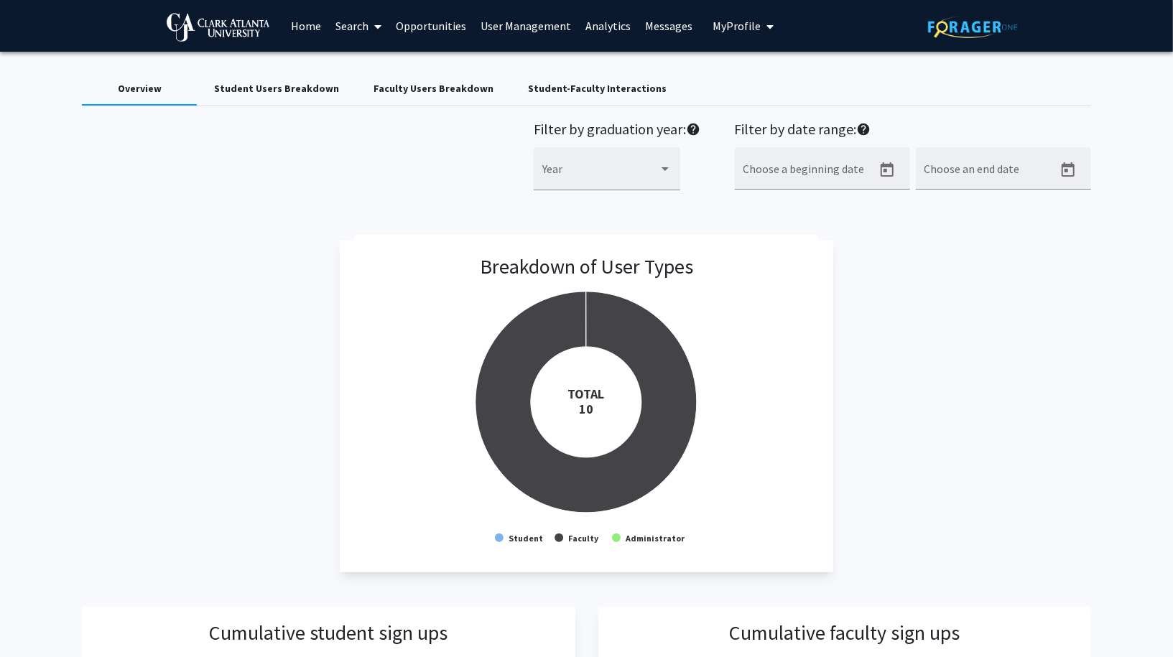
click at [526, 25] on link "User Management" at bounding box center [525, 26] width 105 height 50
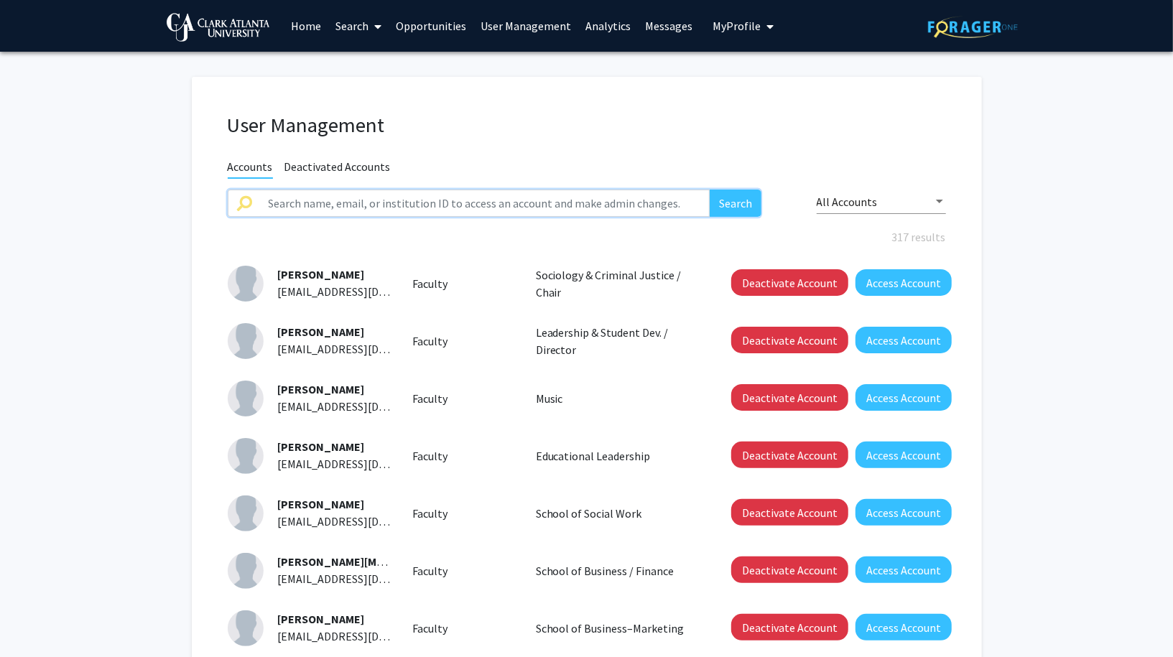
click at [469, 202] on input "text" at bounding box center [485, 203] width 450 height 27
click at [646, 139] on div "User Management" at bounding box center [587, 128] width 740 height 31
click at [598, 22] on link "Analytics" at bounding box center [608, 26] width 60 height 50
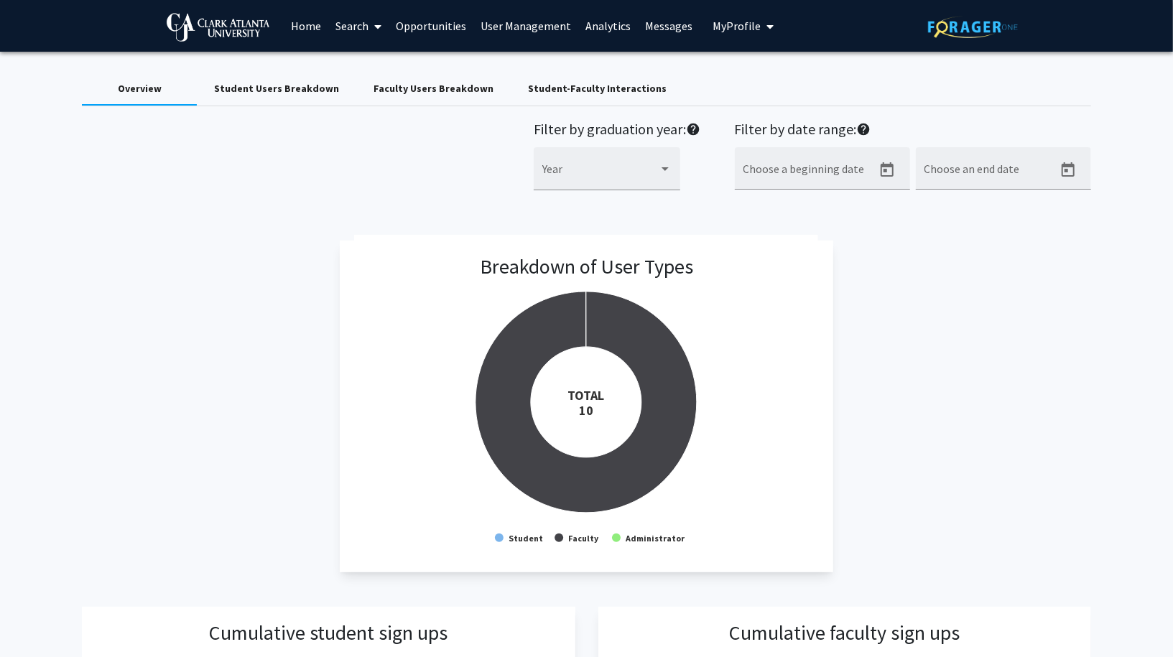
click at [304, 99] on div "Student Users Breakdown" at bounding box center [276, 88] width 159 height 34
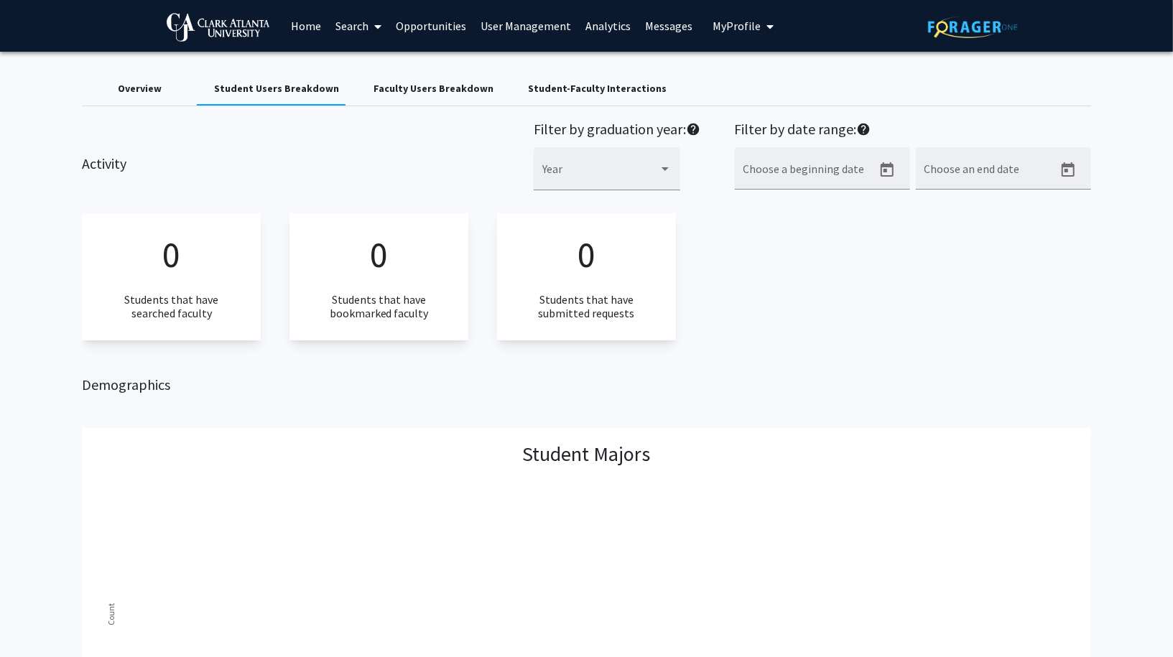
click at [419, 83] on div "Faculty Users Breakdown" at bounding box center [434, 88] width 120 height 15
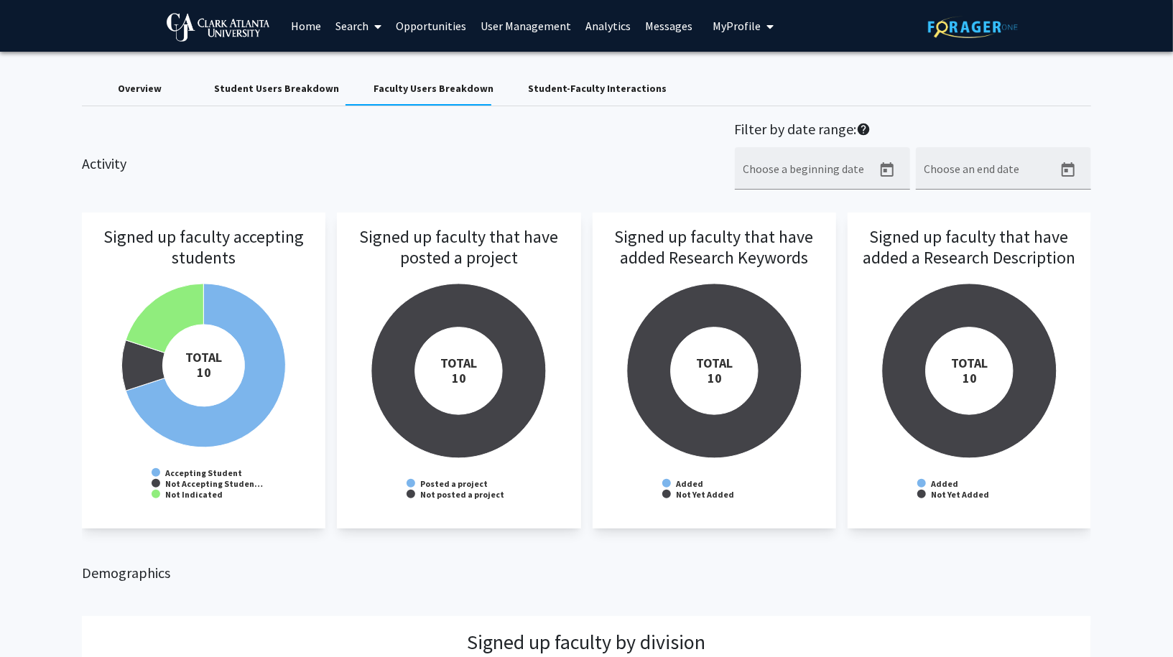
click at [591, 98] on div "Student-Faculty Interactions" at bounding box center [597, 88] width 173 height 34
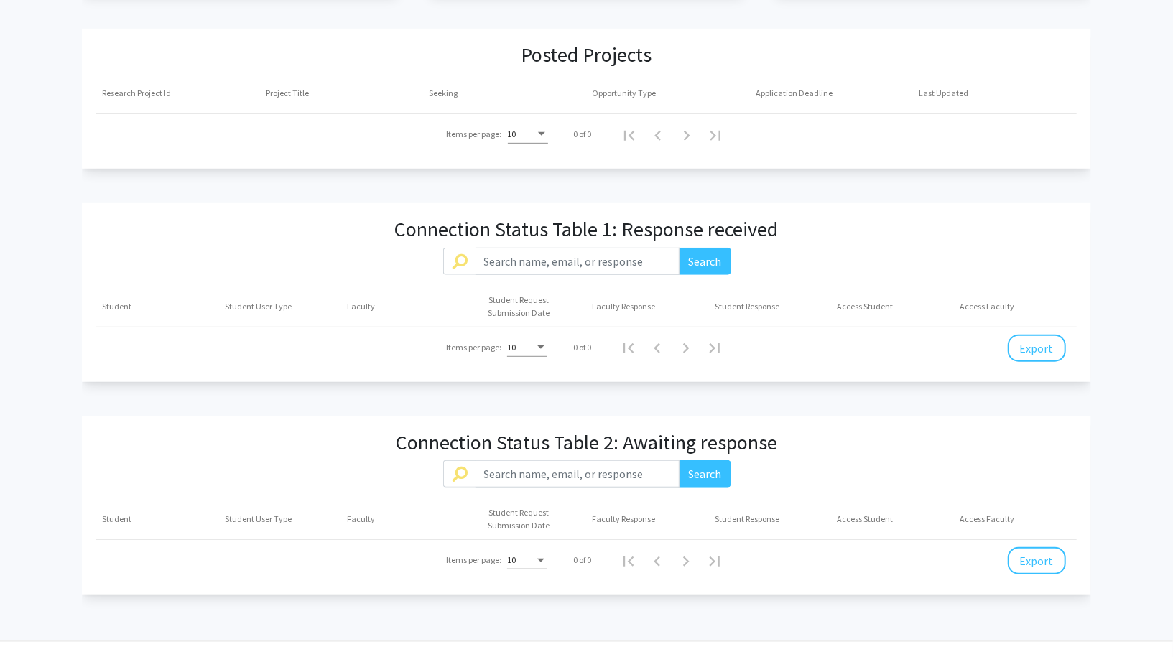
scroll to position [540, 0]
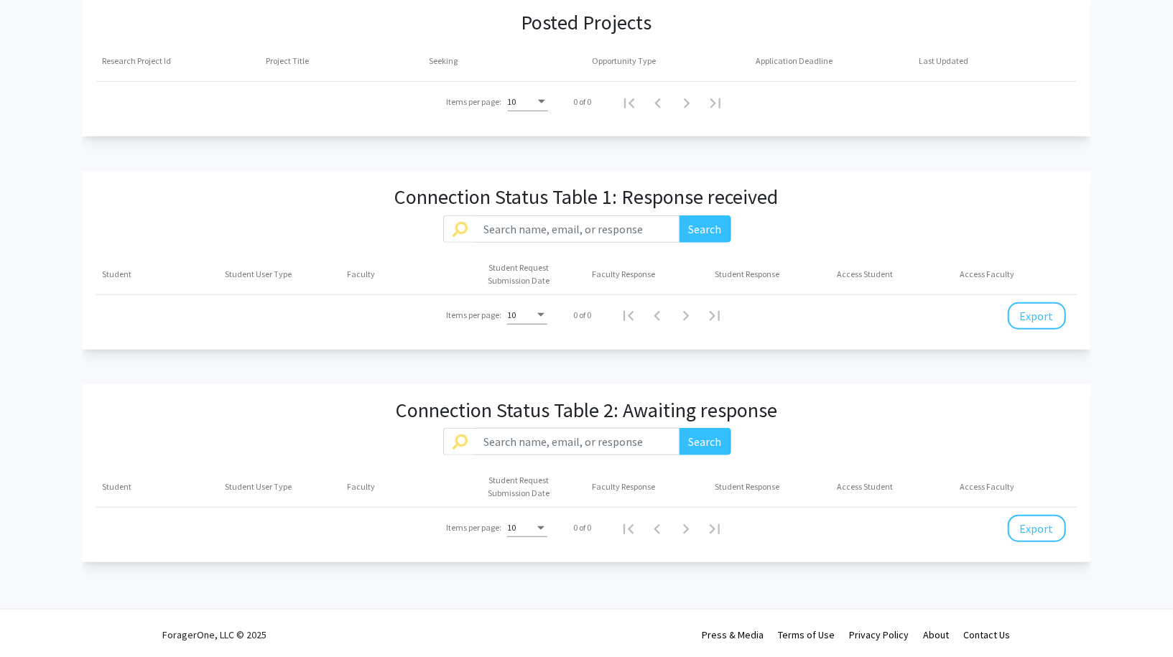
click at [743, 162] on div "Filter by graduation year: help Year Filter by date range: help Choose a beginn…" at bounding box center [586, 71] width 1009 height 982
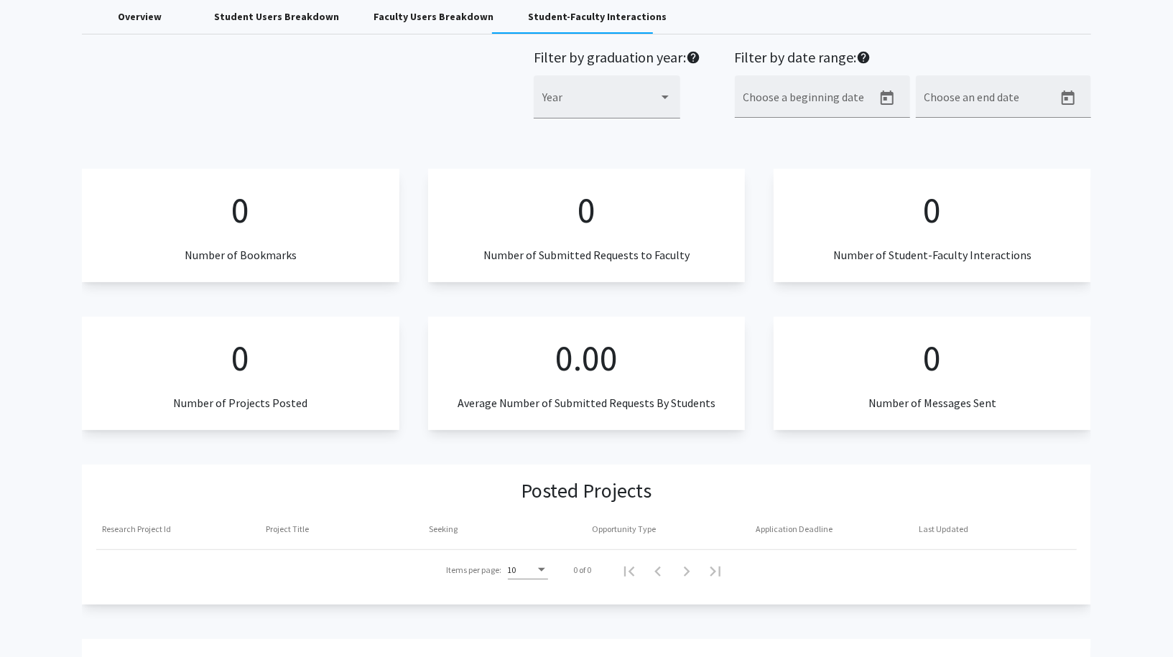
scroll to position [0, 0]
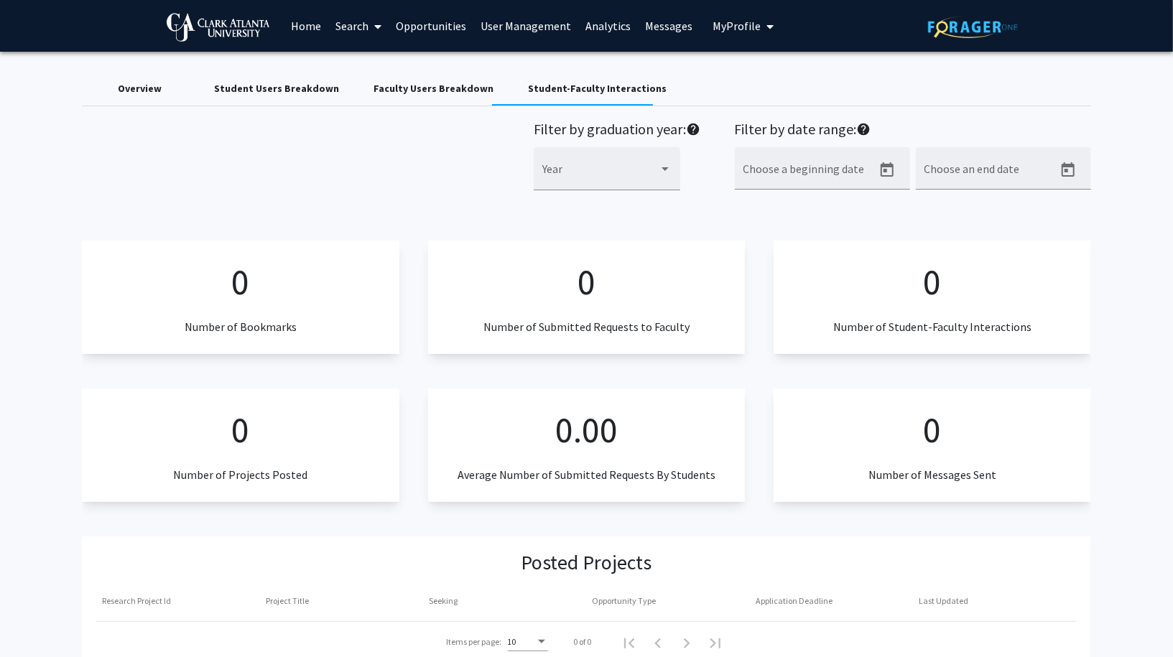
click at [312, 22] on link "Home" at bounding box center [306, 26] width 45 height 50
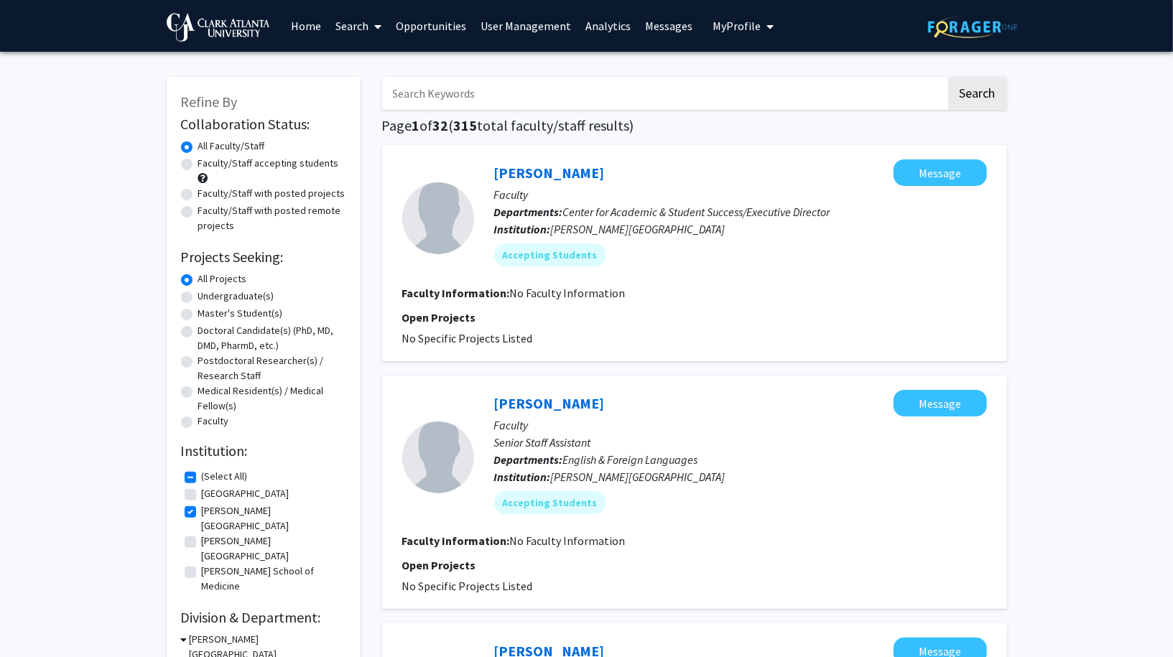
click at [565, 93] on input "Search Keywords" at bounding box center [664, 93] width 564 height 33
type input "[PERSON_NAME]"
click at [948, 77] on button "Search" at bounding box center [977, 93] width 59 height 33
checkbox input "false"
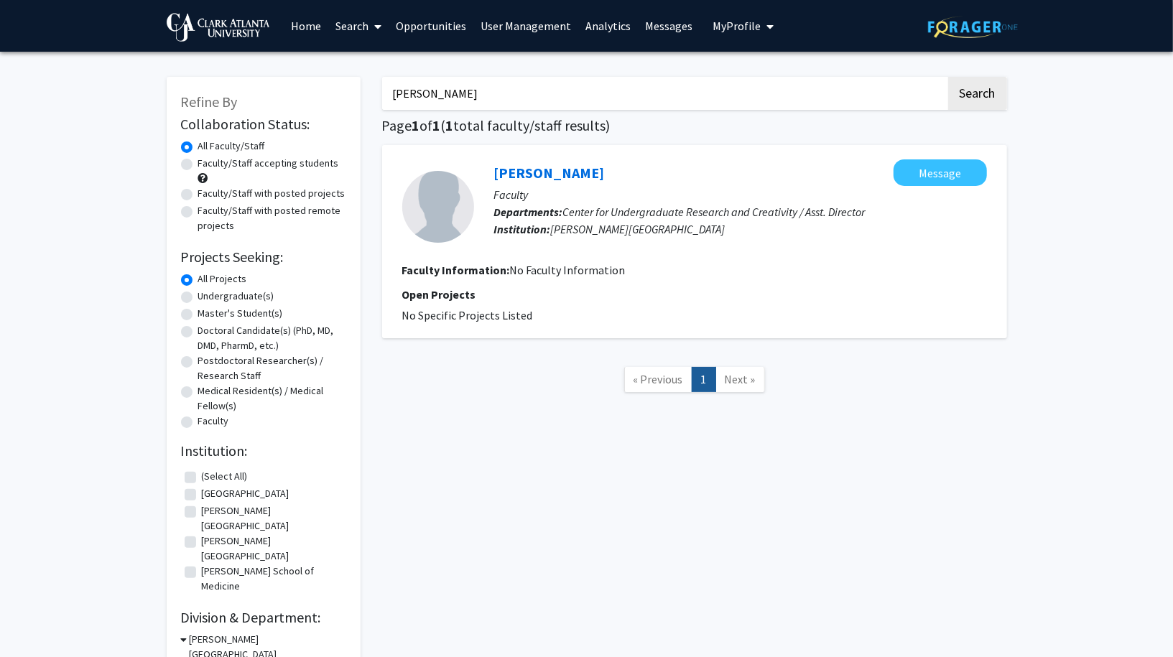
click at [555, 34] on link "User Management" at bounding box center [525, 26] width 105 height 50
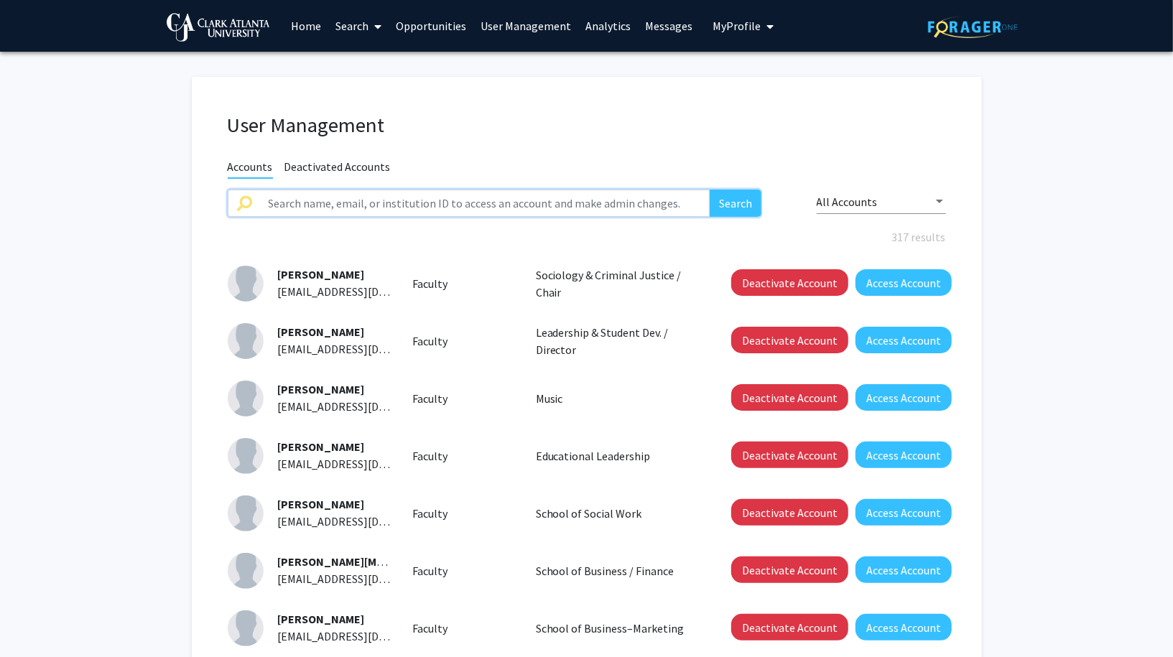
click at [529, 191] on input "text" at bounding box center [485, 203] width 450 height 27
type input "[PERSON_NAME]"
click at [710, 190] on button "Search" at bounding box center [736, 203] width 52 height 27
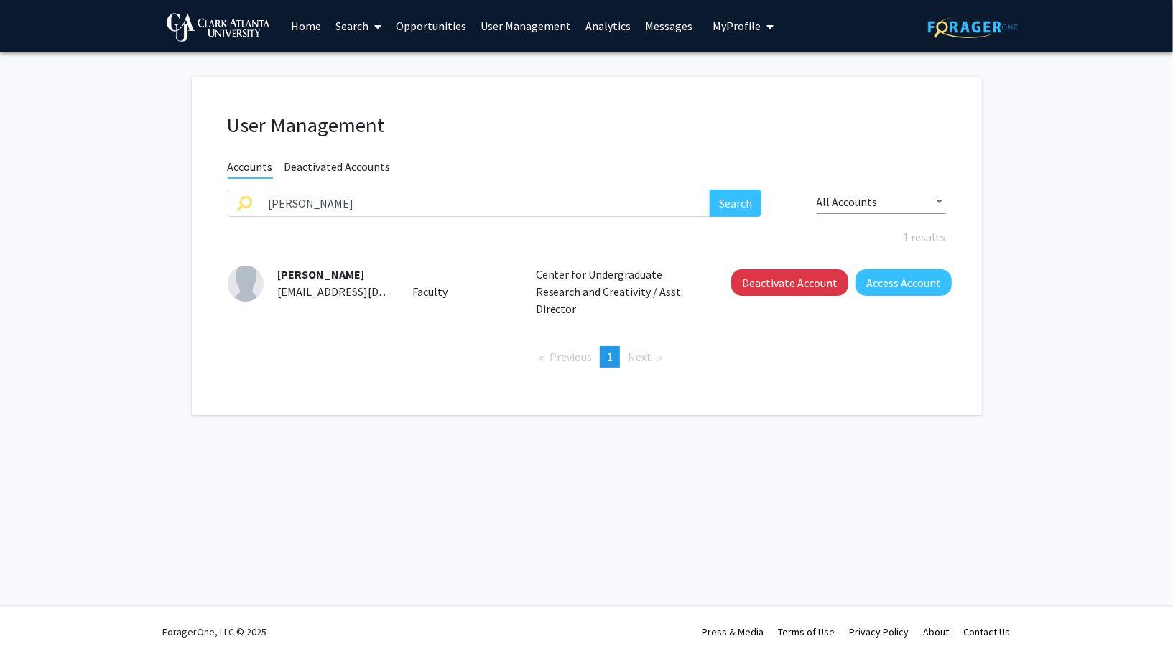
click at [302, 287] on span "cevans@cau.edu" at bounding box center [365, 291] width 175 height 14
copy span "cevans@cau.edu"
click at [747, 26] on span "My Profile" at bounding box center [737, 26] width 48 height 14
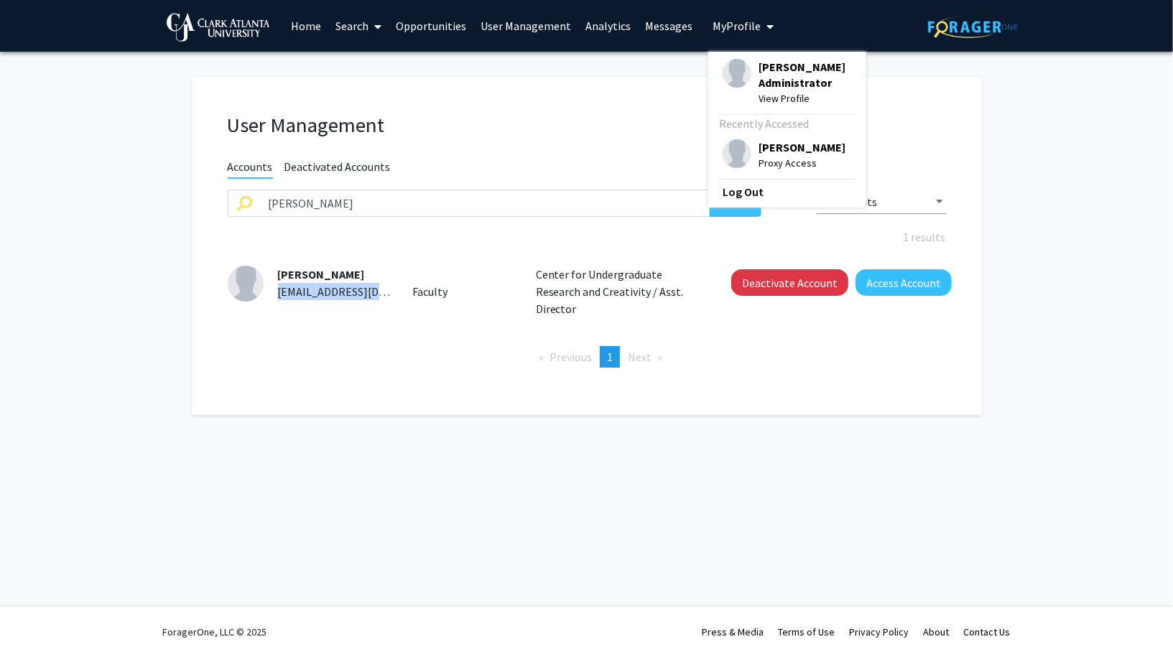
click at [577, 85] on div "User Management Accounts Deactivated Accounts chasity Search All Accounts 1 res…" at bounding box center [587, 246] width 790 height 338
